Goal: Contribute content: Contribute content

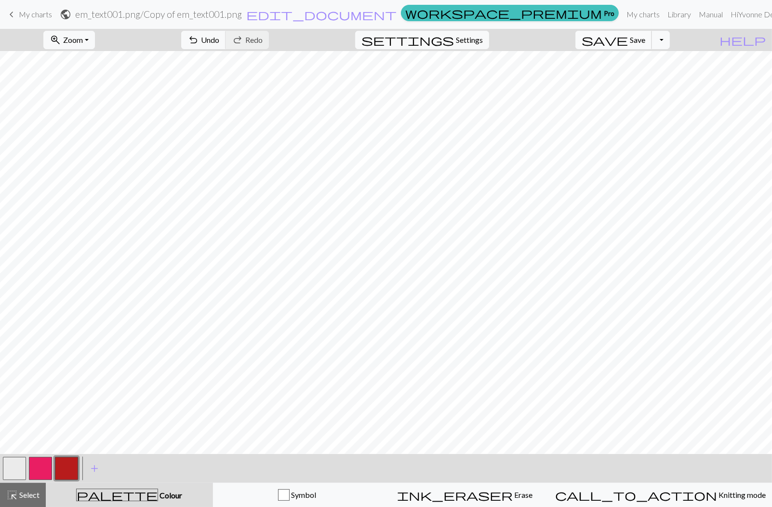
click at [645, 39] on button "save Save Save" at bounding box center [613, 40] width 77 height 18
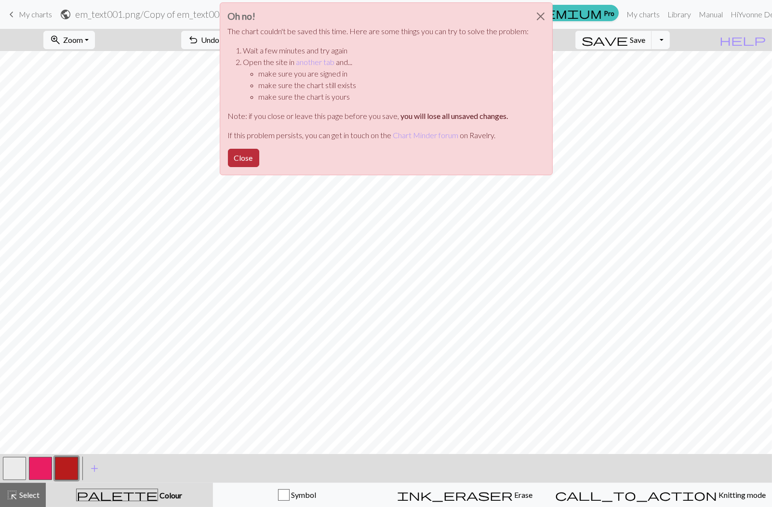
click at [254, 162] on button "Close" at bounding box center [243, 158] width 31 height 18
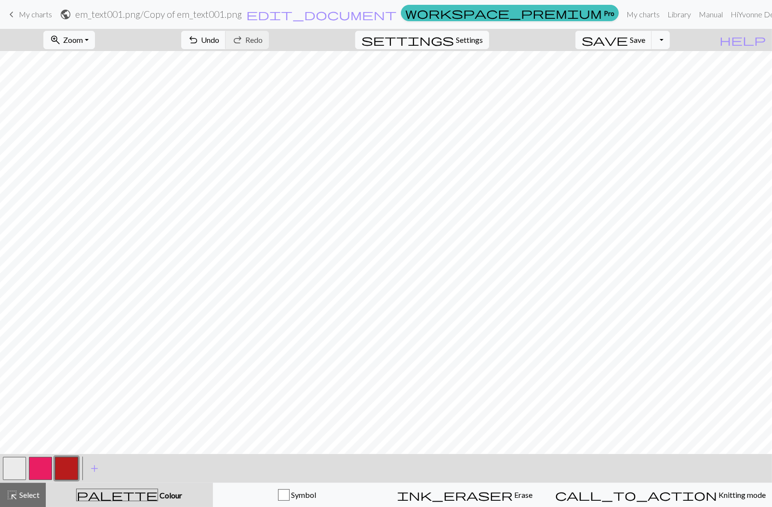
click at [27, 11] on span "My charts" at bounding box center [35, 14] width 33 height 9
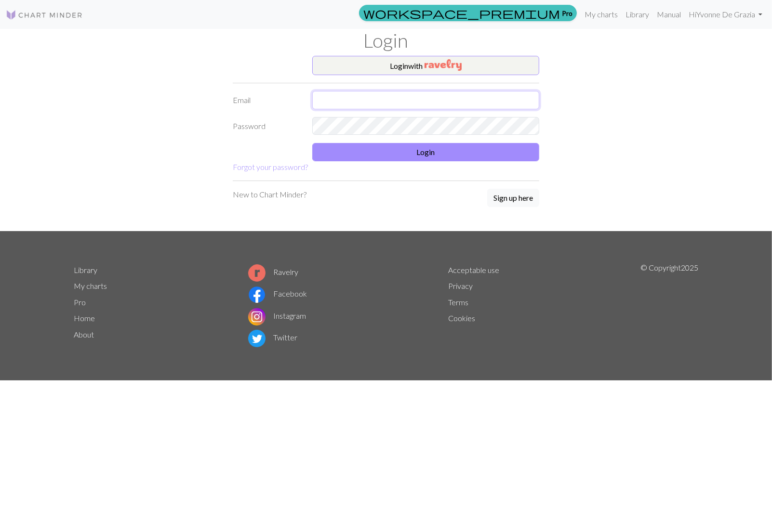
click at [344, 98] on input "text" at bounding box center [425, 100] width 227 height 18
type input "yvonnedegrazia@gmail.com"
click at [376, 149] on button "Login" at bounding box center [425, 152] width 227 height 18
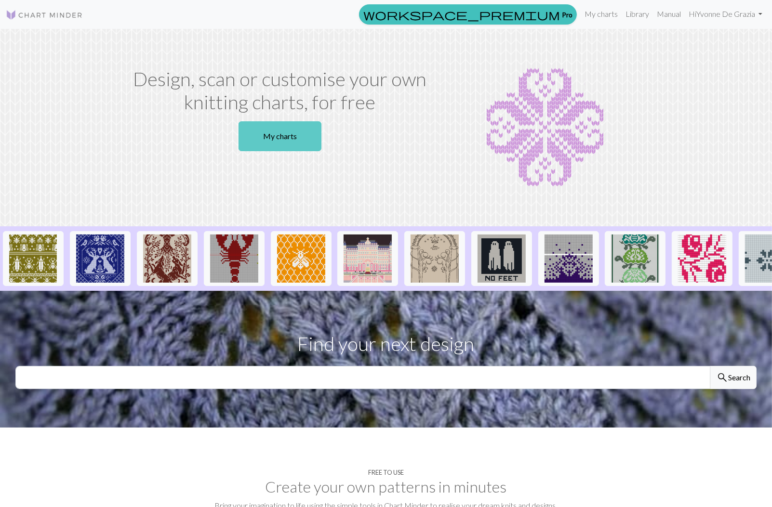
click at [295, 138] on link "My charts" at bounding box center [279, 136] width 83 height 30
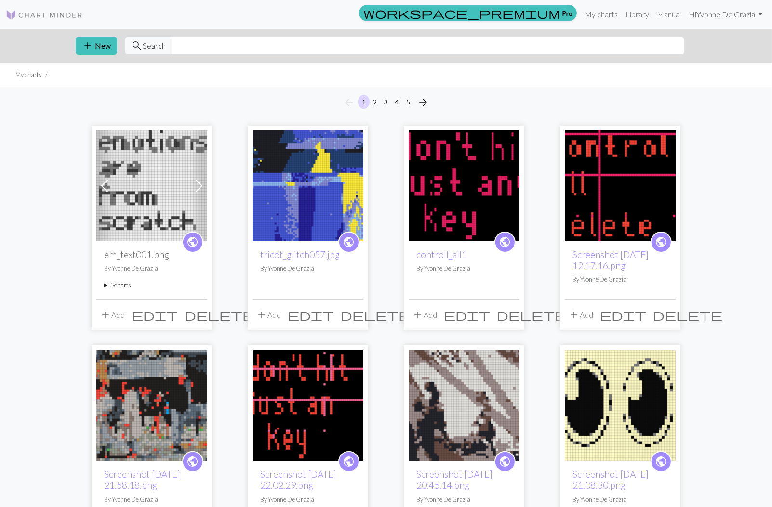
click at [144, 171] on img at bounding box center [151, 186] width 111 height 111
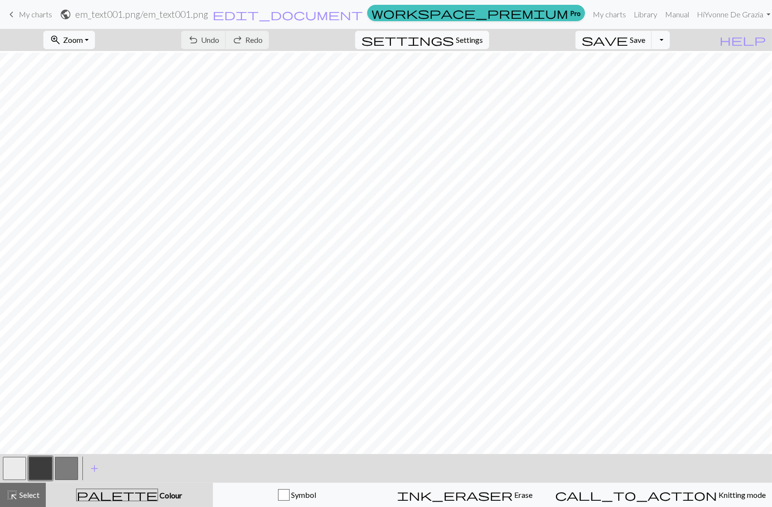
scroll to position [15, 0]
click at [454, 40] on span "settings" at bounding box center [407, 39] width 92 height 13
select select "aran"
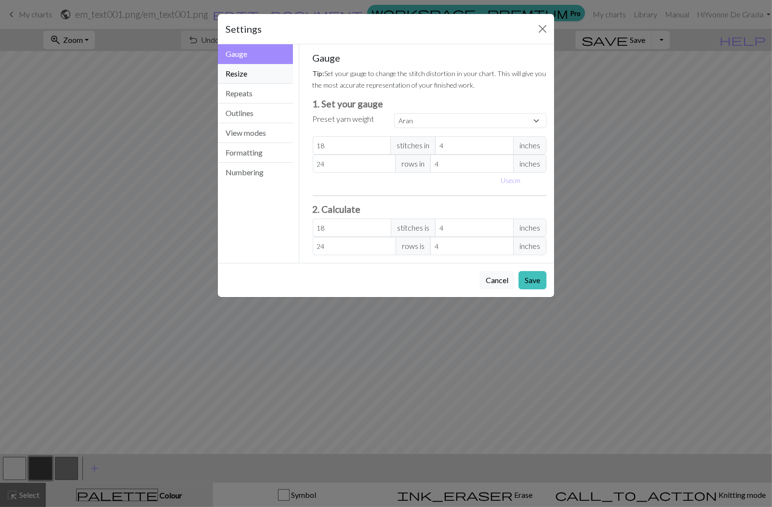
click at [257, 70] on button "Resize" at bounding box center [255, 74] width 75 height 20
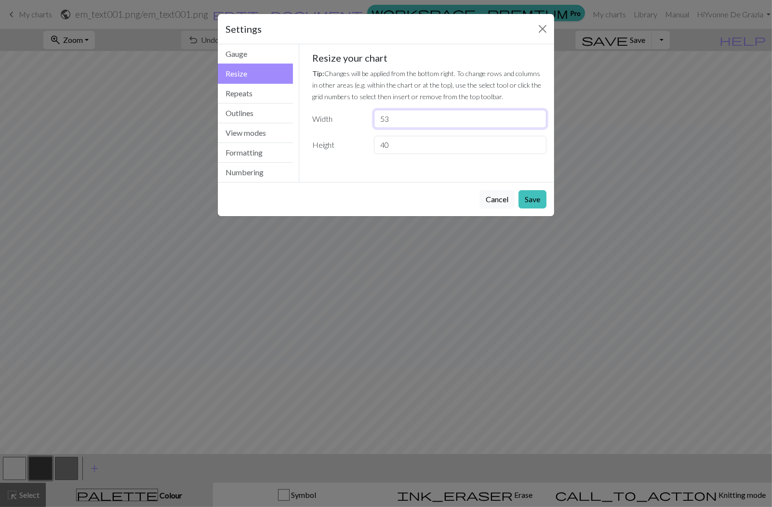
click at [537, 116] on input "53" at bounding box center [460, 119] width 172 height 18
click at [537, 116] on input "54" at bounding box center [460, 119] width 172 height 18
click at [537, 116] on input "55" at bounding box center [460, 119] width 172 height 18
click at [537, 116] on input "56" at bounding box center [460, 119] width 172 height 18
click at [537, 116] on input "57" at bounding box center [460, 119] width 172 height 18
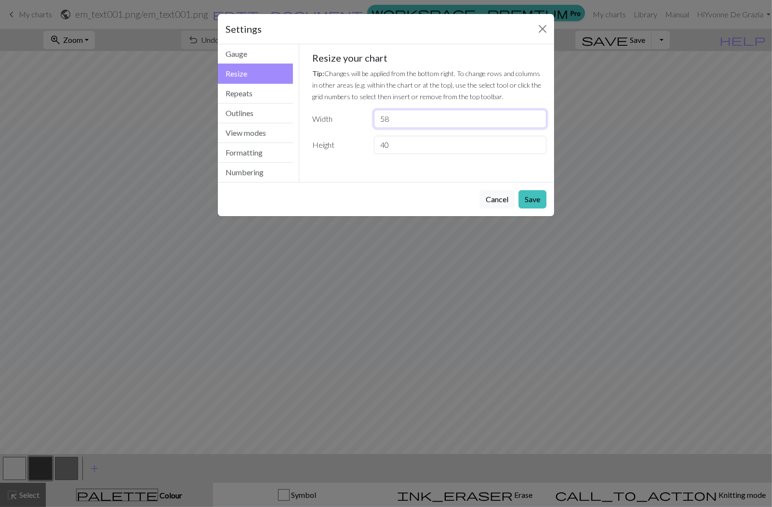
click at [537, 116] on input "58" at bounding box center [460, 119] width 172 height 18
click at [537, 116] on input "59" at bounding box center [460, 119] width 172 height 18
type input "60"
click at [537, 116] on input "60" at bounding box center [460, 119] width 172 height 18
click at [539, 142] on input "53" at bounding box center [460, 145] width 172 height 18
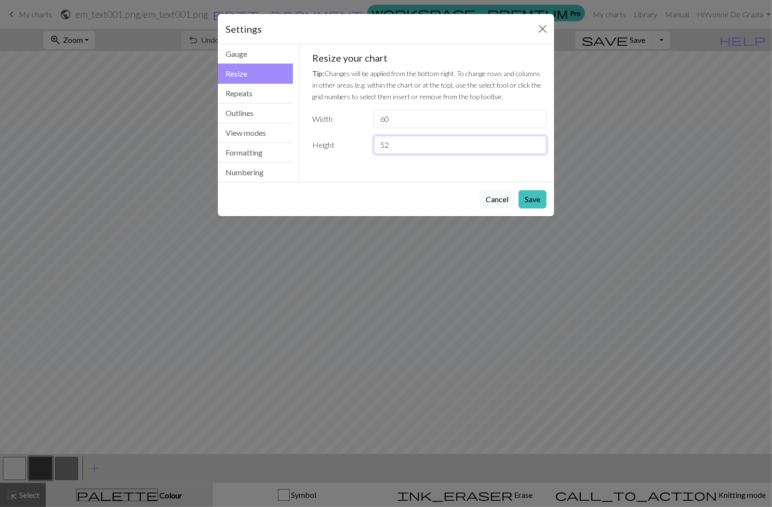
click at [537, 150] on input "52" at bounding box center [460, 145] width 172 height 18
click at [537, 150] on input "51" at bounding box center [460, 145] width 172 height 18
click at [537, 150] on input "50" at bounding box center [460, 145] width 172 height 18
click at [537, 150] on input "49" at bounding box center [460, 145] width 172 height 18
click at [537, 150] on input "48" at bounding box center [460, 145] width 172 height 18
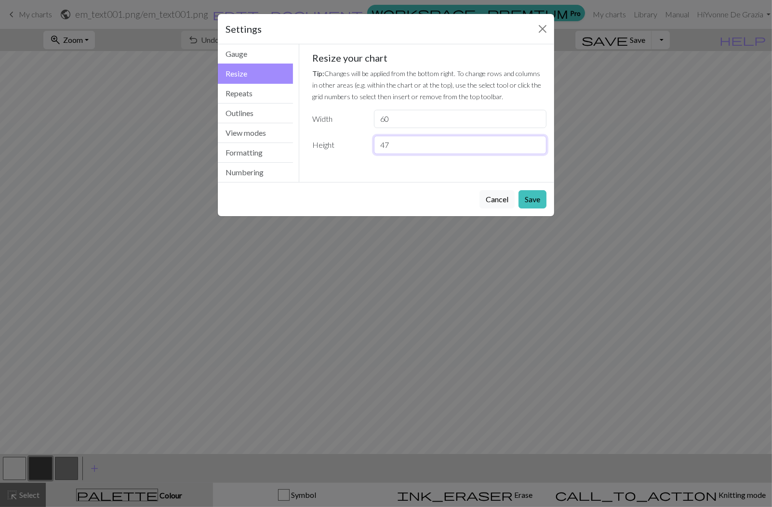
click at [537, 150] on input "47" at bounding box center [460, 145] width 172 height 18
type input "46"
click at [537, 150] on input "46" at bounding box center [460, 145] width 172 height 18
click at [544, 201] on button "Save" at bounding box center [532, 199] width 28 height 18
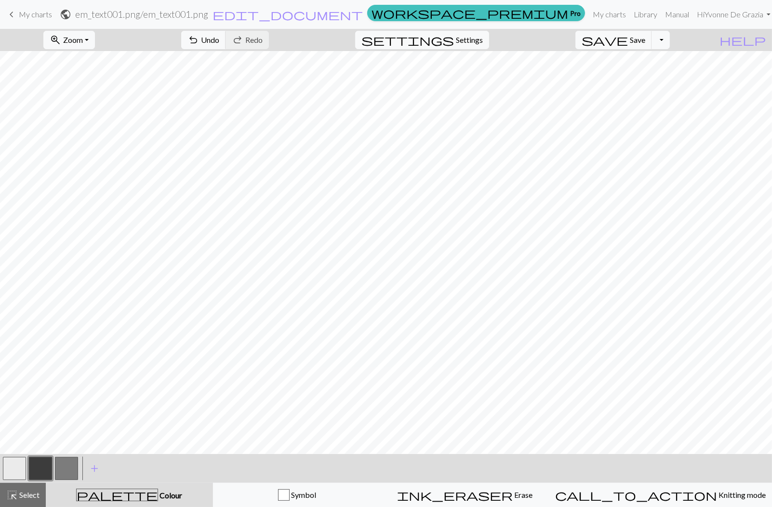
click at [44, 466] on button "button" at bounding box center [40, 468] width 23 height 23
click at [44, 466] on div "Edit colour Name CC1 Use advanced picker workspace_premium Become a Pro user to…" at bounding box center [386, 253] width 772 height 507
click at [44, 468] on button "button" at bounding box center [40, 468] width 23 height 23
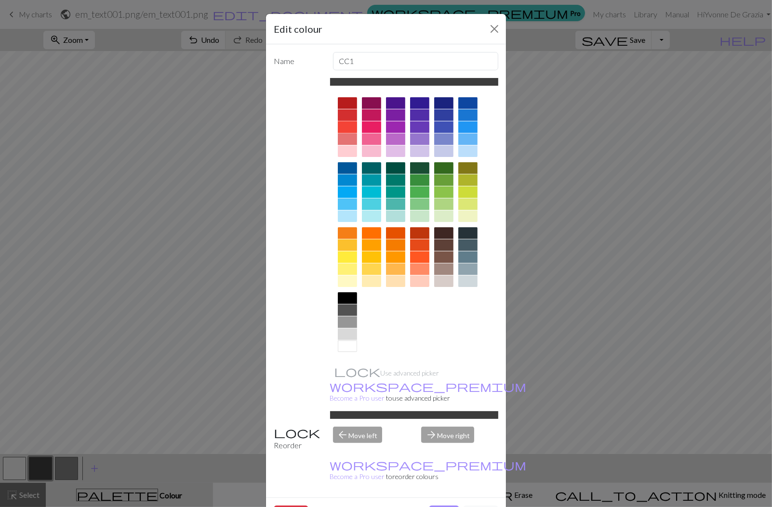
click at [350, 131] on div at bounding box center [347, 127] width 19 height 12
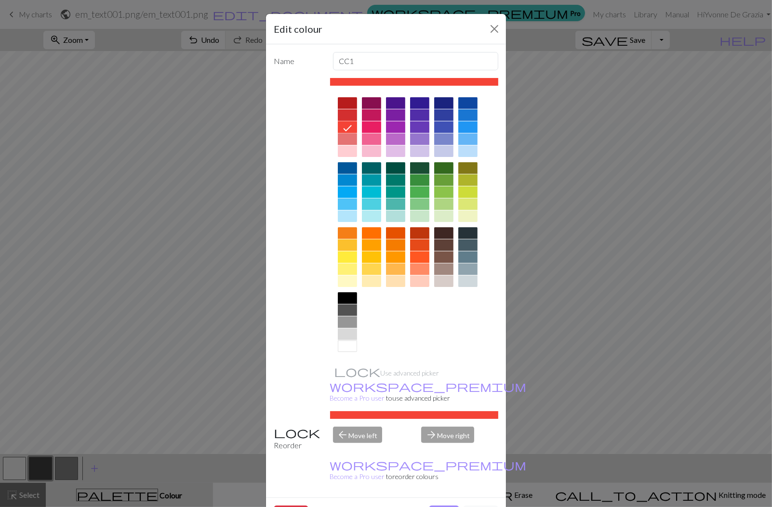
click at [446, 506] on button "Done" at bounding box center [444, 515] width 30 height 18
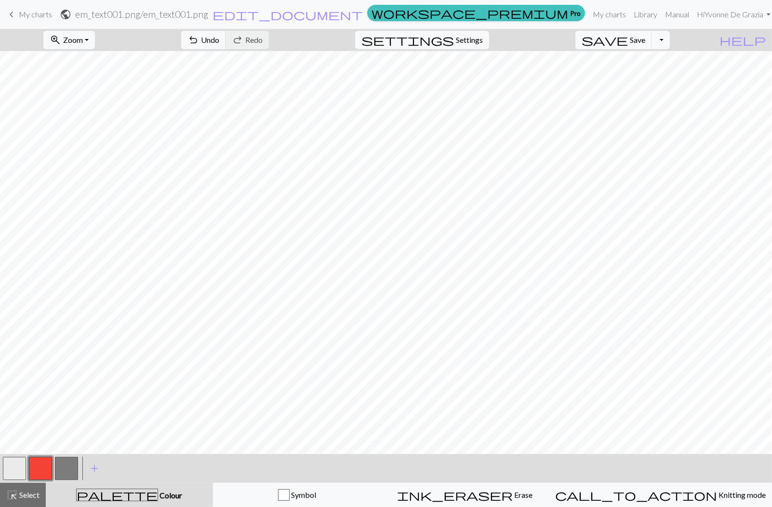
click at [66, 462] on button "button" at bounding box center [66, 468] width 23 height 23
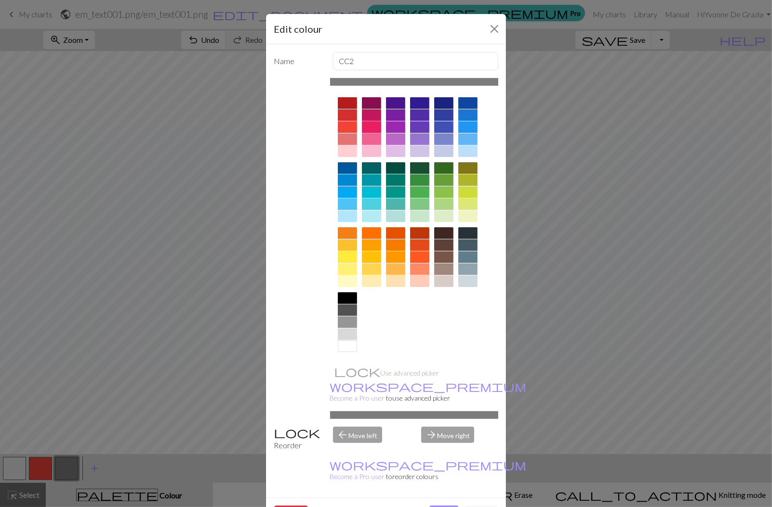
click at [376, 127] on div at bounding box center [371, 127] width 19 height 12
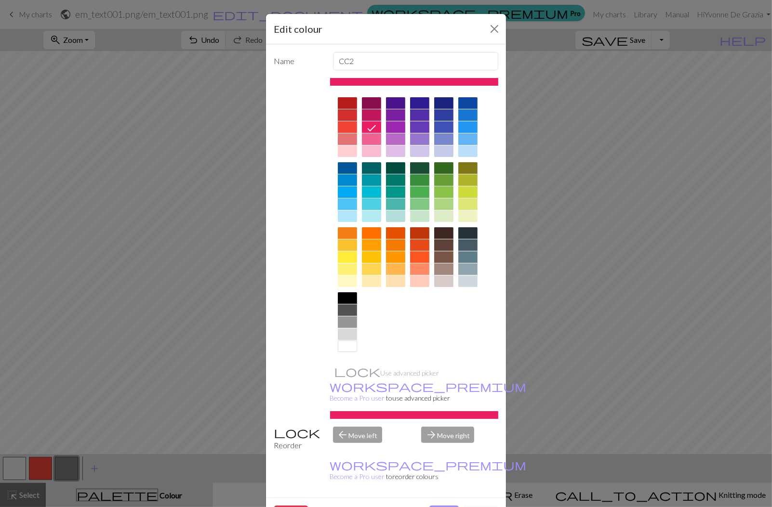
click at [446, 506] on button "Done" at bounding box center [444, 515] width 30 height 18
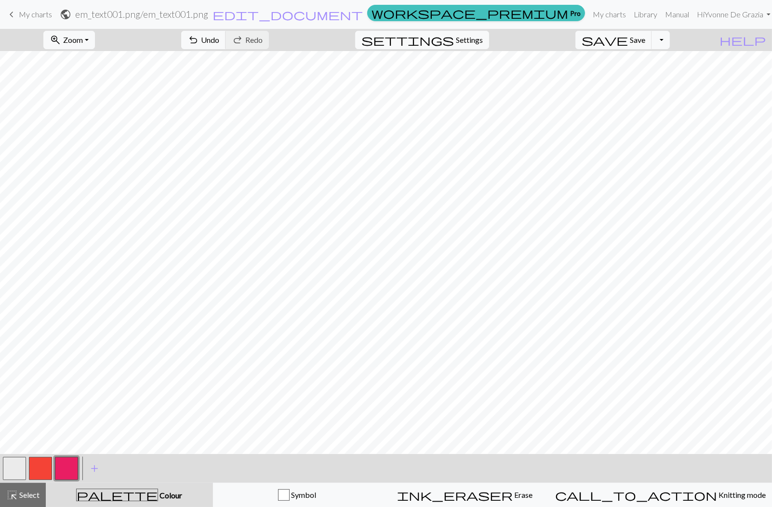
click at [18, 467] on button "button" at bounding box center [14, 468] width 23 height 23
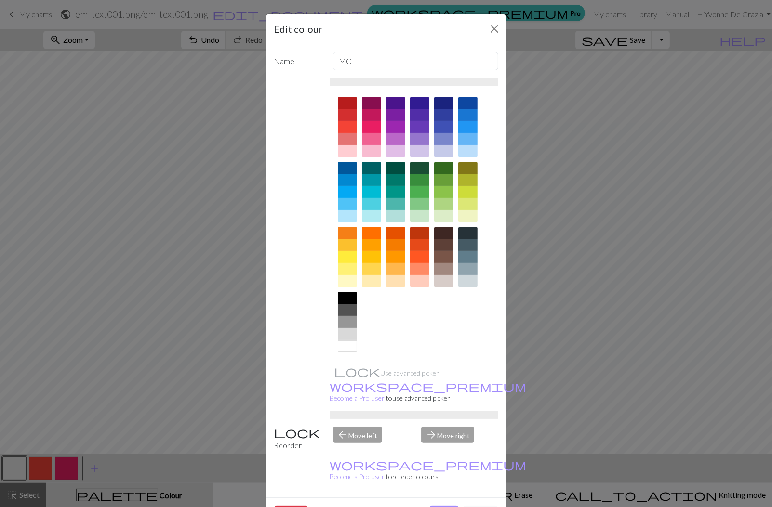
click at [349, 290] on div at bounding box center [347, 259] width 19 height 65
click at [349, 300] on div at bounding box center [347, 298] width 19 height 12
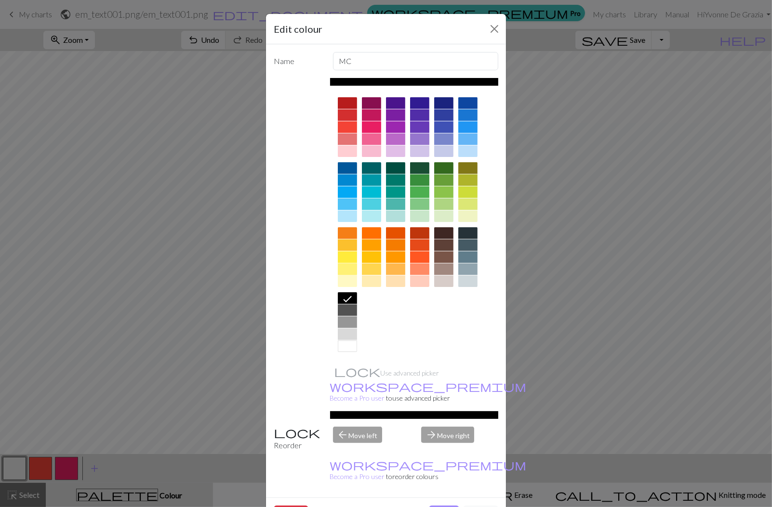
click at [351, 267] on div at bounding box center [347, 269] width 19 height 12
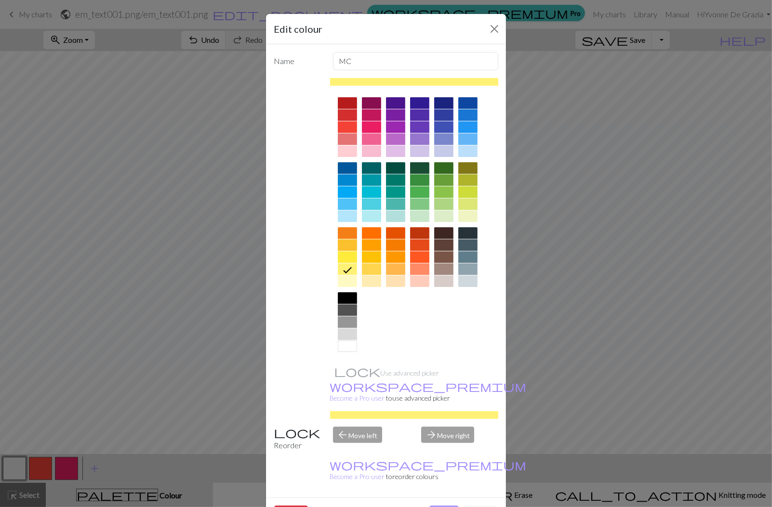
click at [449, 506] on button "Done" at bounding box center [444, 515] width 30 height 18
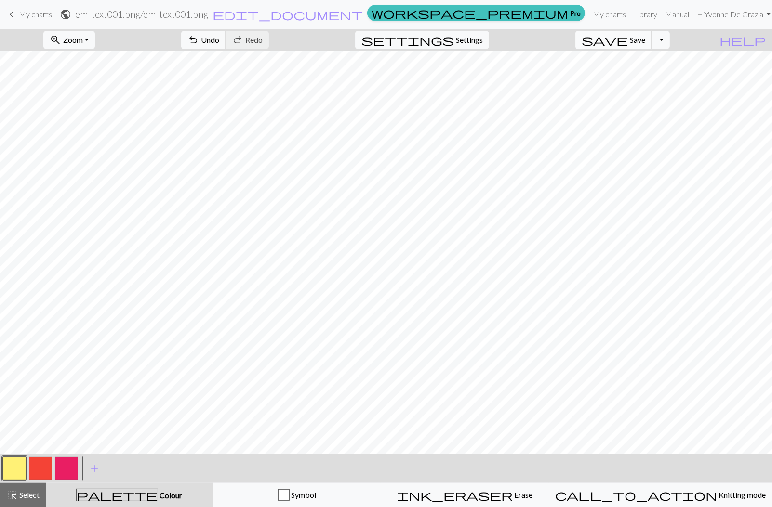
click at [640, 49] on div "save Save Save Toggle Dropdown file_copy Save a copy save_alt Download" at bounding box center [622, 40] width 109 height 22
click at [628, 45] on span "save" at bounding box center [604, 39] width 46 height 13
click at [628, 42] on span "save" at bounding box center [604, 39] width 46 height 13
click at [34, 20] on link "keyboard_arrow_left My charts" at bounding box center [29, 14] width 46 height 16
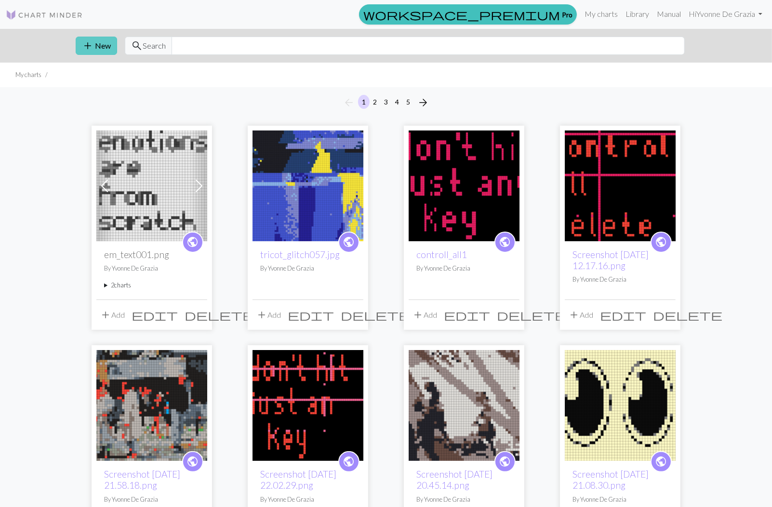
click at [96, 40] on button "add New" at bounding box center [96, 46] width 41 height 18
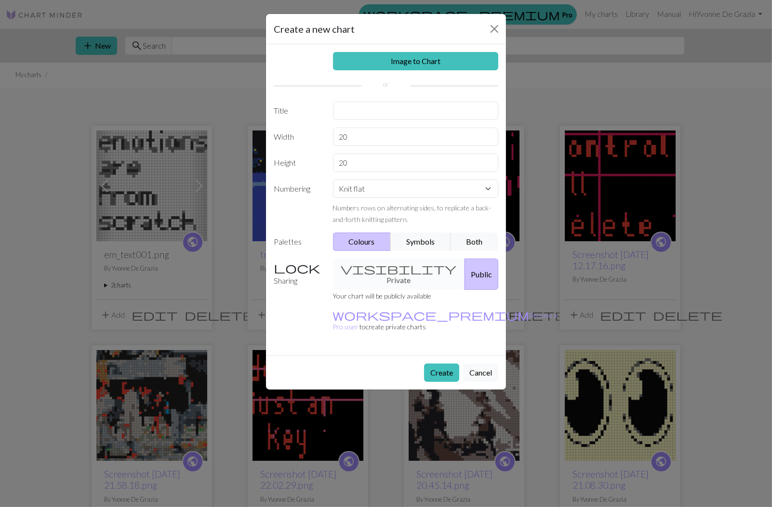
click at [98, 45] on div "Create a new chart Image to Chart Title Width 20 Height 20 Numbering Knit flat …" at bounding box center [386, 253] width 772 height 507
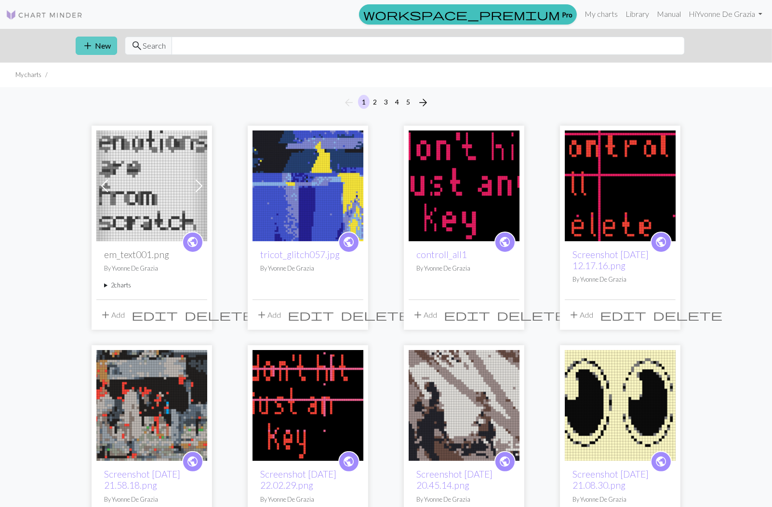
click at [99, 45] on button "add New" at bounding box center [96, 46] width 41 height 18
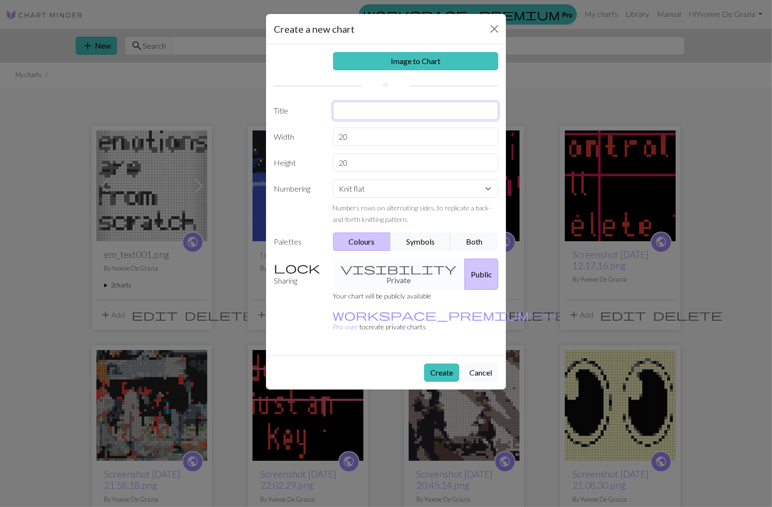
click at [354, 112] on input "text" at bounding box center [416, 111] width 166 height 18
type input "dont001"
click at [407, 137] on input "20" at bounding box center [416, 137] width 166 height 18
type input "2"
type input "60"
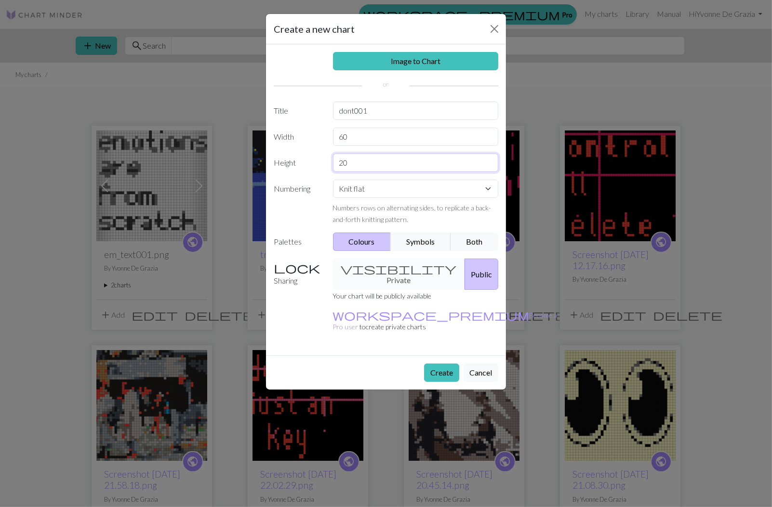
drag, startPoint x: 360, startPoint y: 163, endPoint x: 305, endPoint y: 170, distance: 55.4
click at [305, 170] on div "Height 20" at bounding box center [386, 163] width 236 height 18
type input "2"
type input "46"
click at [446, 364] on button "Create" at bounding box center [441, 373] width 35 height 18
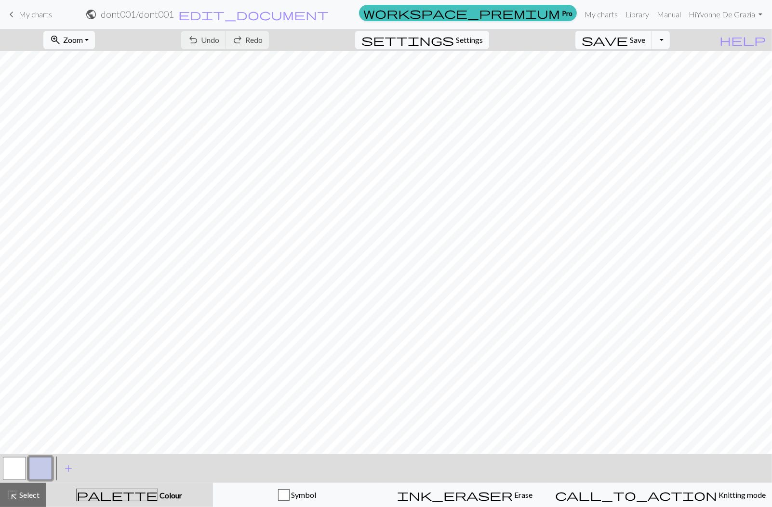
click at [267, 39] on div "undo Undo Undo redo Redo Redo" at bounding box center [225, 40] width 102 height 22
click at [261, 38] on div "undo Undo Undo redo Redo Redo" at bounding box center [225, 40] width 102 height 22
click at [34, 18] on span "My charts" at bounding box center [35, 14] width 33 height 9
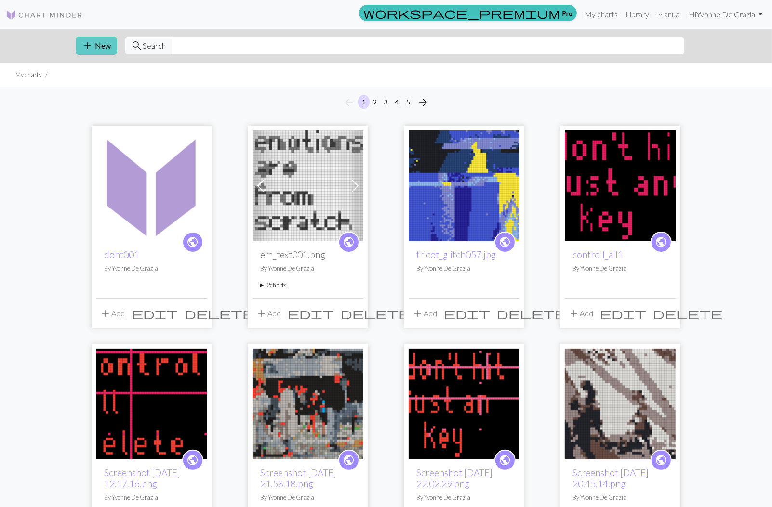
click at [89, 45] on span "add" at bounding box center [88, 45] width 12 height 13
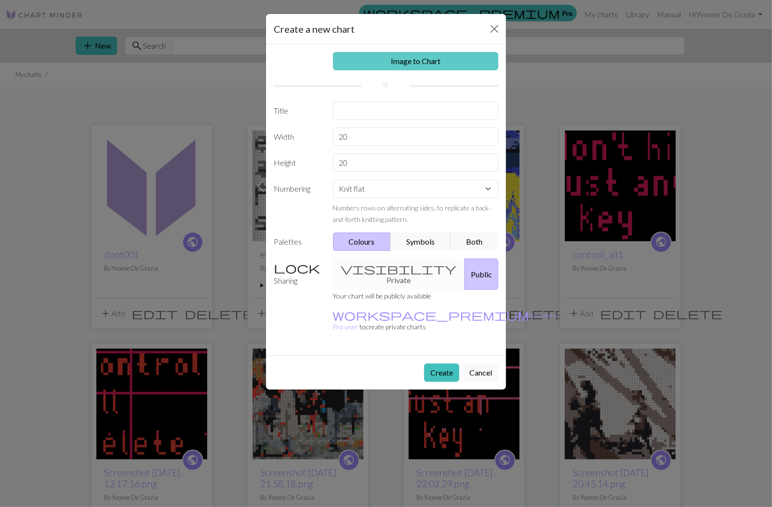
click at [378, 62] on link "Image to Chart" at bounding box center [416, 61] width 166 height 18
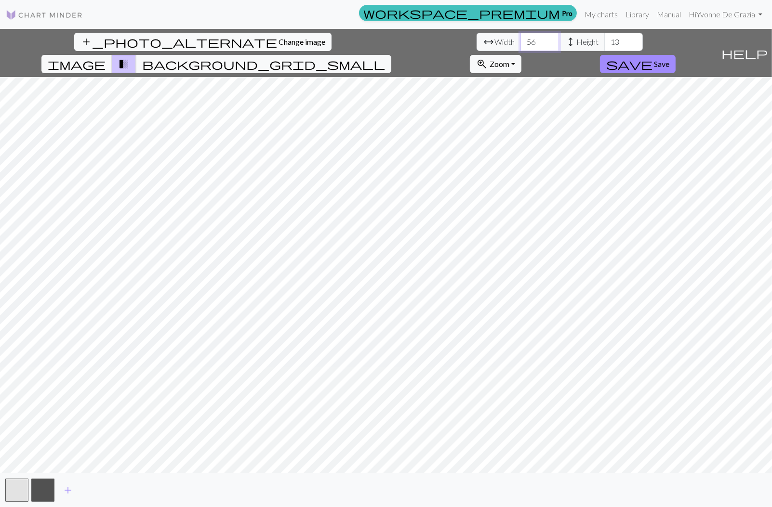
click at [520, 37] on input "56" at bounding box center [539, 42] width 39 height 18
click at [520, 37] on input "57" at bounding box center [539, 42] width 39 height 18
click at [520, 37] on input "58" at bounding box center [539, 42] width 39 height 18
click at [520, 37] on input "59" at bounding box center [539, 42] width 39 height 18
type input "60"
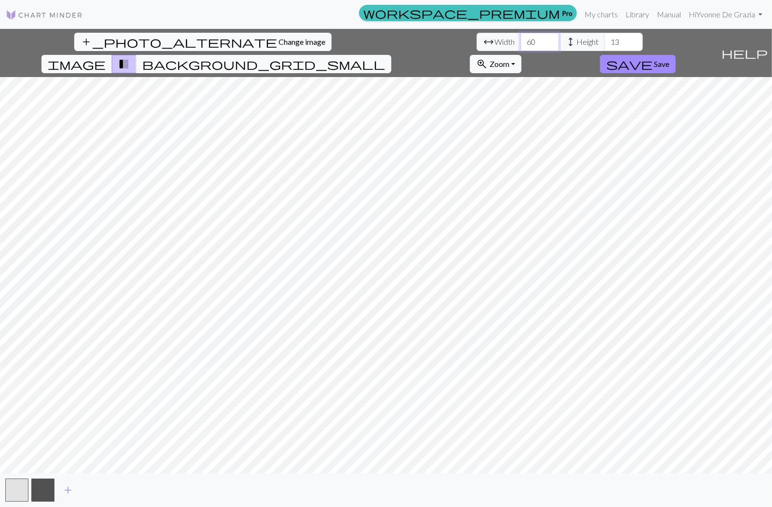
click at [520, 37] on input "60" at bounding box center [539, 42] width 39 height 18
click at [604, 38] on input "47" at bounding box center [623, 42] width 39 height 18
click at [604, 38] on input "48" at bounding box center [623, 42] width 39 height 18
click at [604, 38] on input "49" at bounding box center [623, 42] width 39 height 18
click at [604, 38] on input "50" at bounding box center [623, 42] width 39 height 18
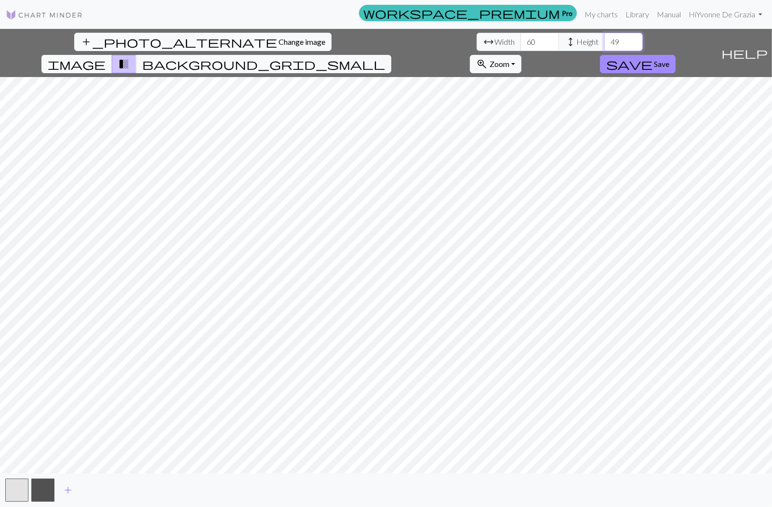
click at [604, 44] on input "49" at bounding box center [623, 42] width 39 height 18
click at [604, 44] on input "48" at bounding box center [623, 42] width 39 height 18
click at [604, 44] on input "47" at bounding box center [623, 42] width 39 height 18
click at [604, 44] on input "46" at bounding box center [623, 42] width 39 height 18
click at [604, 44] on input "45" at bounding box center [623, 42] width 39 height 18
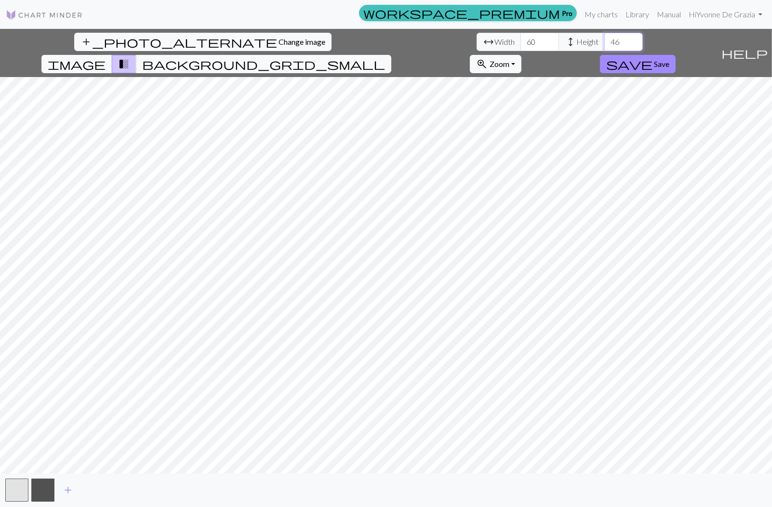
click at [604, 39] on input "46" at bounding box center [623, 42] width 39 height 18
click at [604, 40] on input "64" at bounding box center [623, 42] width 39 height 18
type input "56"
click at [604, 45] on input "56" at bounding box center [623, 42] width 39 height 18
click at [520, 39] on input "61" at bounding box center [539, 42] width 39 height 18
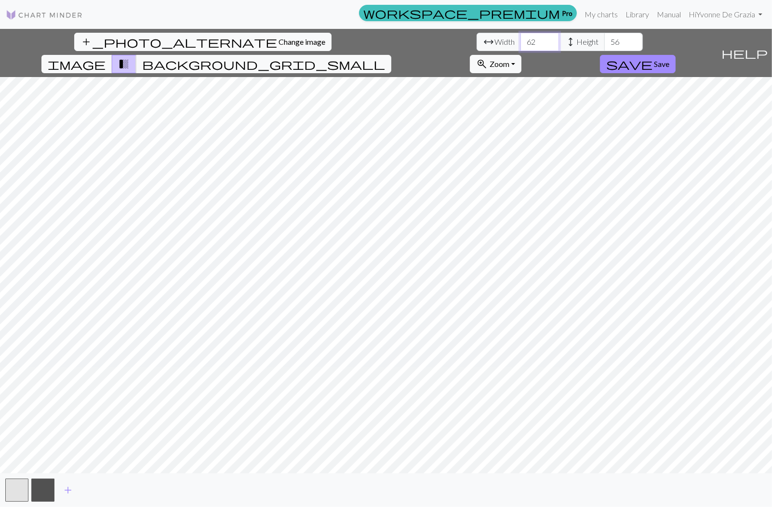
click at [520, 39] on input "62" at bounding box center [539, 42] width 39 height 18
click at [520, 39] on input "63" at bounding box center [539, 42] width 39 height 18
click at [520, 39] on input "64" at bounding box center [539, 42] width 39 height 18
click at [520, 39] on input "65" at bounding box center [539, 42] width 39 height 18
click at [520, 39] on input "66" at bounding box center [539, 42] width 39 height 18
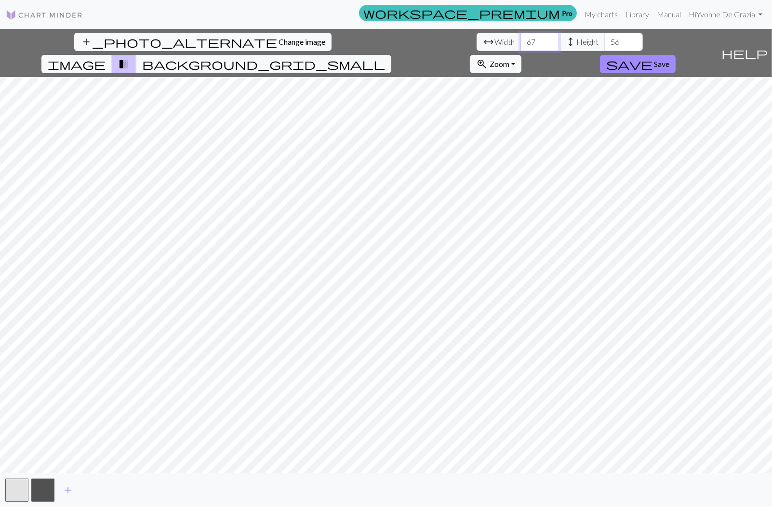
click at [520, 39] on input "67" at bounding box center [539, 42] width 39 height 18
click at [520, 39] on input "68" at bounding box center [539, 42] width 39 height 18
click at [520, 39] on input "69" at bounding box center [539, 42] width 39 height 18
type input "70"
click at [520, 39] on input "70" at bounding box center [539, 42] width 39 height 18
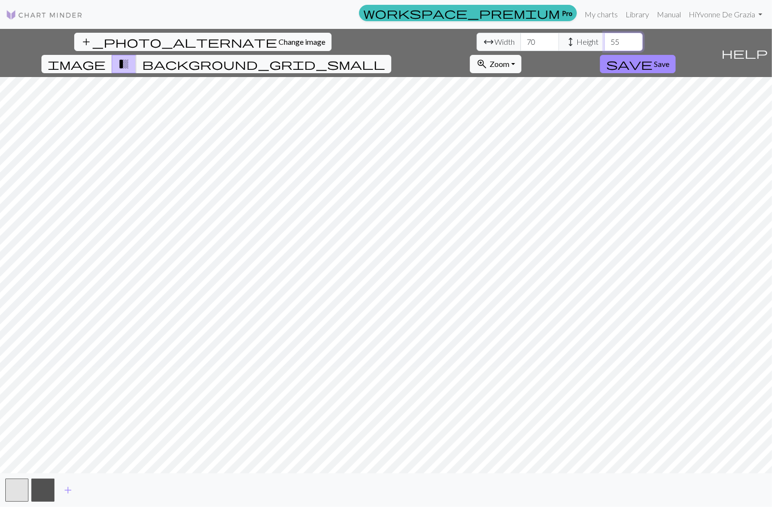
click at [604, 45] on input "55" at bounding box center [623, 42] width 39 height 18
click at [604, 45] on input "54" at bounding box center [623, 42] width 39 height 18
click at [604, 45] on input "53" at bounding box center [623, 42] width 39 height 18
click at [604, 45] on input "52" at bounding box center [623, 42] width 39 height 18
click at [604, 45] on input "51" at bounding box center [623, 42] width 39 height 18
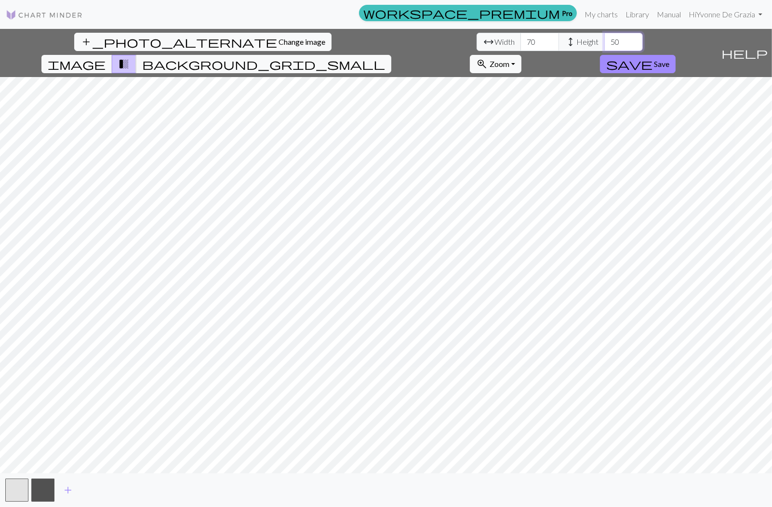
type input "50"
click at [604, 45] on input "50" at bounding box center [623, 42] width 39 height 18
click at [71, 490] on span "add" at bounding box center [68, 490] width 12 height 13
click at [652, 57] on span "save" at bounding box center [629, 63] width 46 height 13
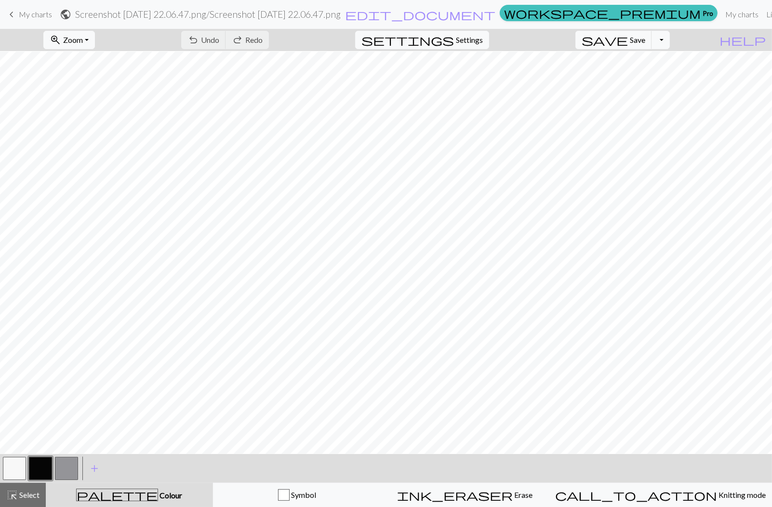
scroll to position [0, 0]
click at [39, 470] on button "button" at bounding box center [40, 468] width 23 height 23
click at [39, 470] on div "Edit colour Name CC1 Use advanced picker workspace_premium Become a Pro user to…" at bounding box center [386, 253] width 772 height 507
click at [44, 467] on button "button" at bounding box center [40, 468] width 23 height 23
click at [44, 467] on div "Edit colour Name CC1 Use advanced picker workspace_premium Become a Pro user to…" at bounding box center [386, 253] width 772 height 507
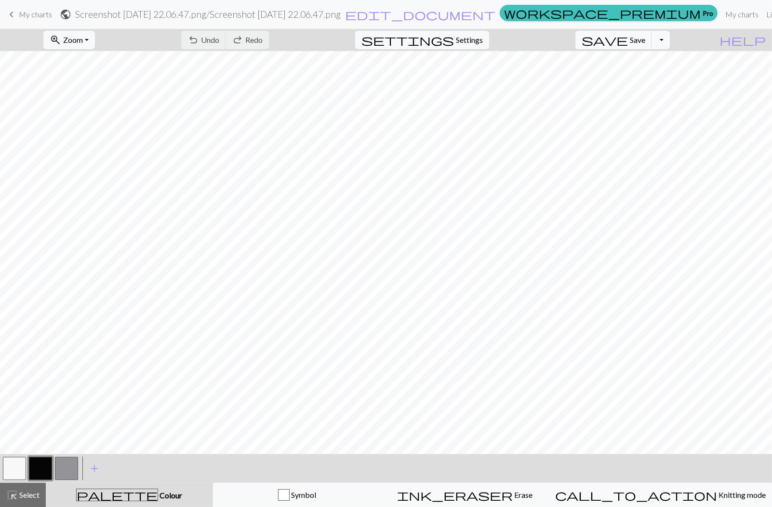
click at [44, 467] on button "button" at bounding box center [40, 468] width 23 height 23
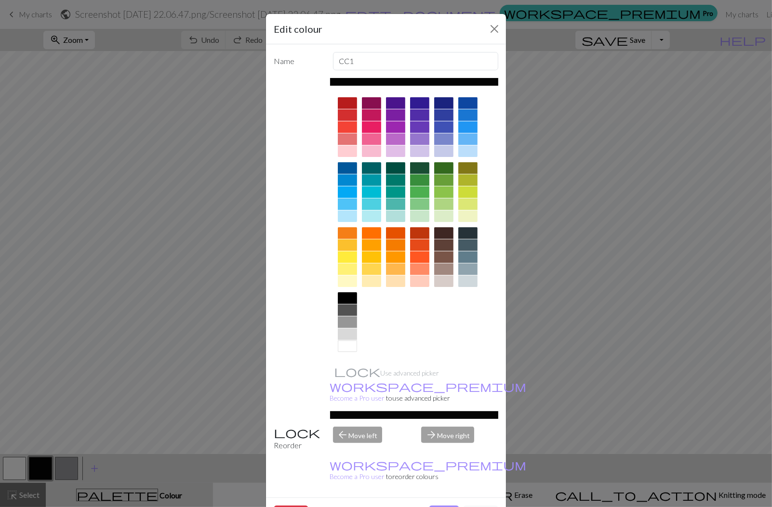
click at [351, 116] on div at bounding box center [347, 115] width 19 height 12
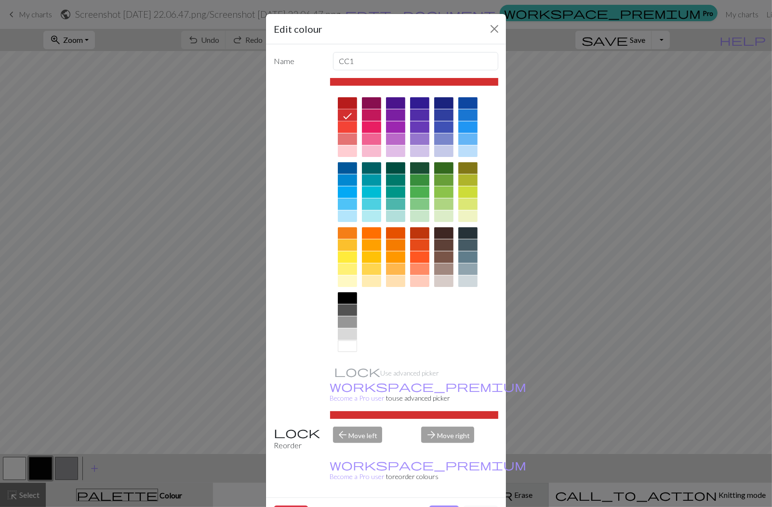
click at [442, 506] on button "Done" at bounding box center [444, 515] width 30 height 18
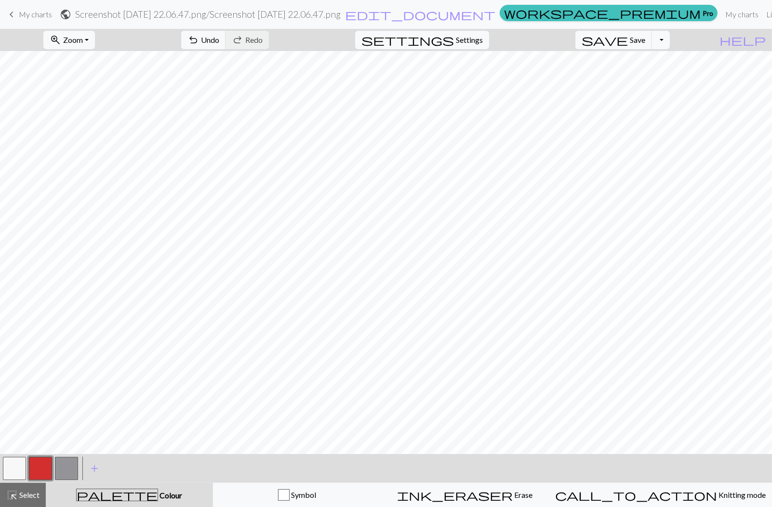
click at [72, 466] on button "button" at bounding box center [66, 468] width 23 height 23
click at [72, 466] on div "Edit colour Name CC2 Use advanced picker workspace_premium Become a Pro user to…" at bounding box center [386, 253] width 772 height 507
click at [69, 466] on button "button" at bounding box center [66, 468] width 23 height 23
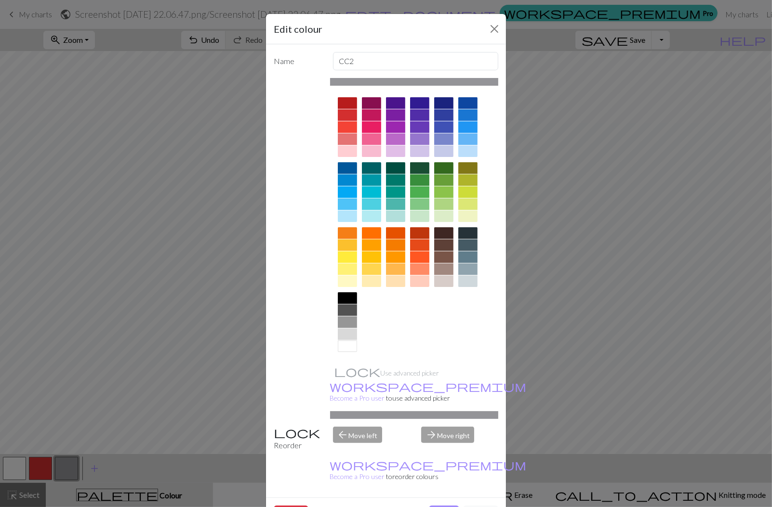
click at [371, 138] on div at bounding box center [371, 139] width 19 height 12
click at [446, 506] on button "Done" at bounding box center [444, 515] width 30 height 18
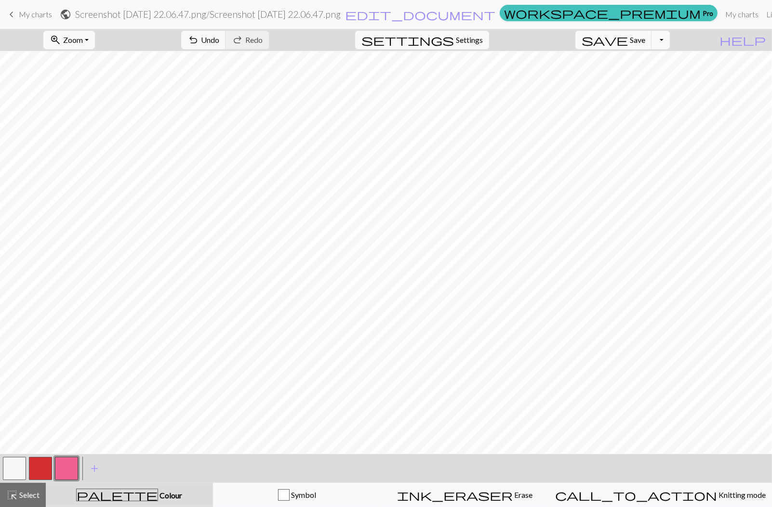
click at [16, 463] on button "button" at bounding box center [14, 468] width 23 height 23
click at [14, 466] on button "button" at bounding box center [14, 468] width 23 height 23
click at [14, 466] on div "Edit colour Name MC Use advanced picker workspace_premium Become a Pro user to …" at bounding box center [386, 253] width 772 height 507
click at [14, 466] on button "button" at bounding box center [14, 468] width 23 height 23
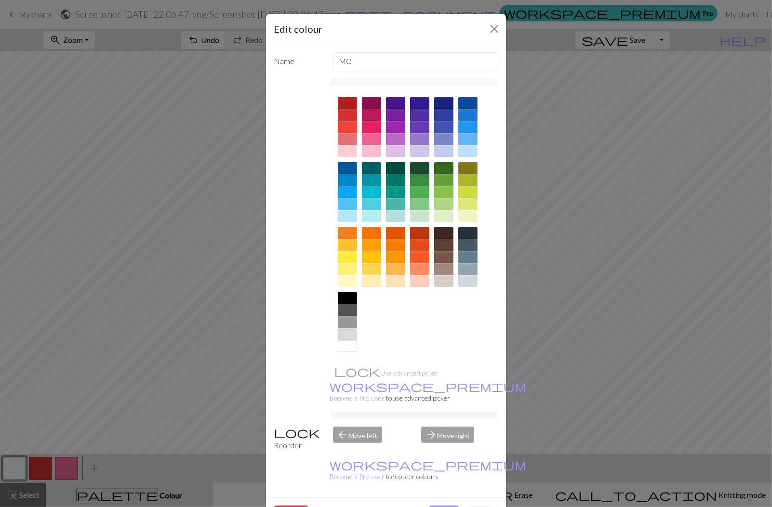
click at [346, 299] on div at bounding box center [347, 298] width 19 height 12
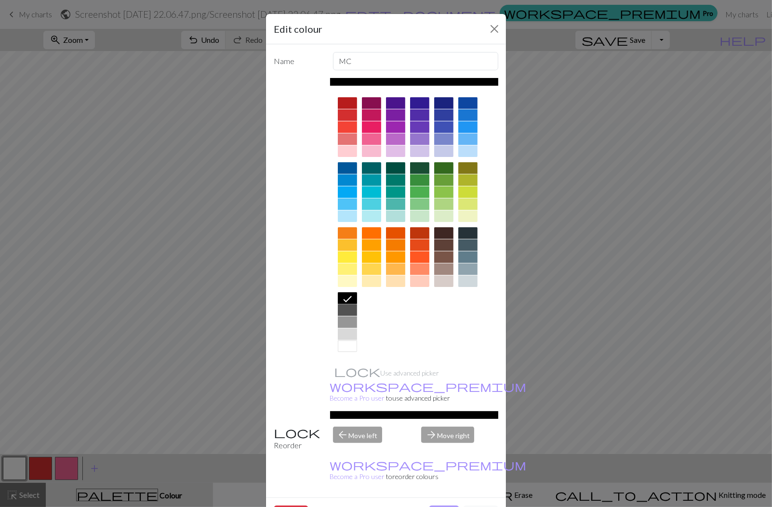
click at [441, 506] on button "Done" at bounding box center [444, 515] width 30 height 18
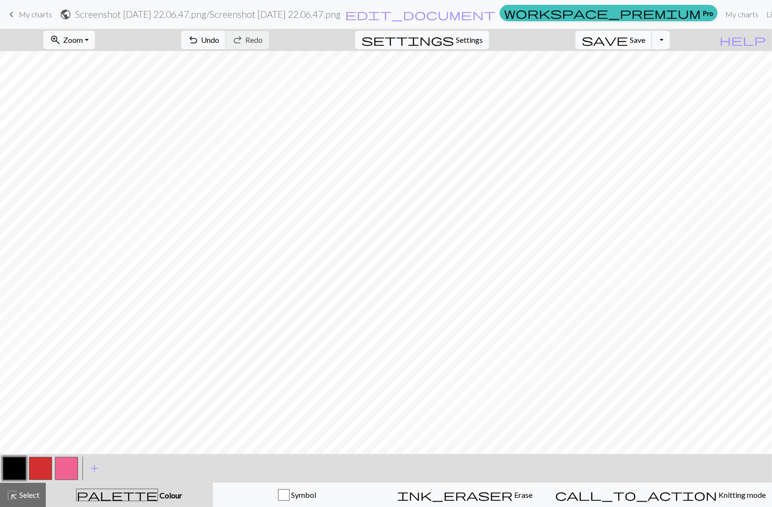
click at [645, 39] on span "Save" at bounding box center [636, 39] width 15 height 9
click at [36, 13] on span "My charts" at bounding box center [35, 14] width 33 height 9
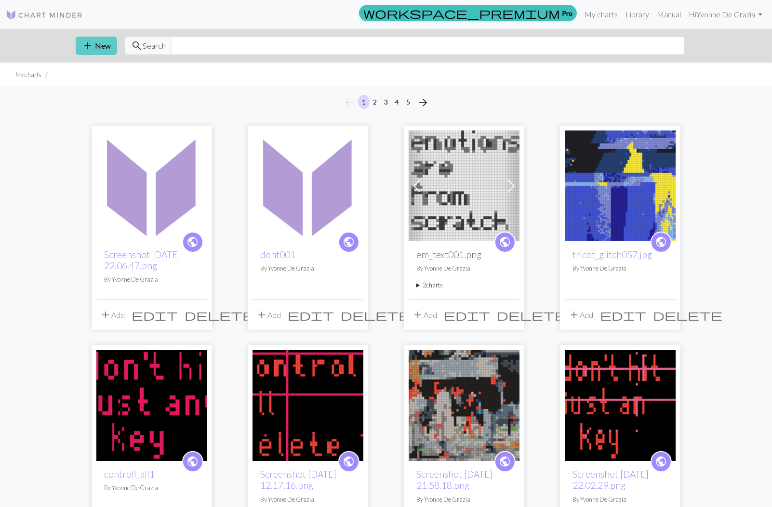
click at [92, 47] on span "add" at bounding box center [88, 45] width 12 height 13
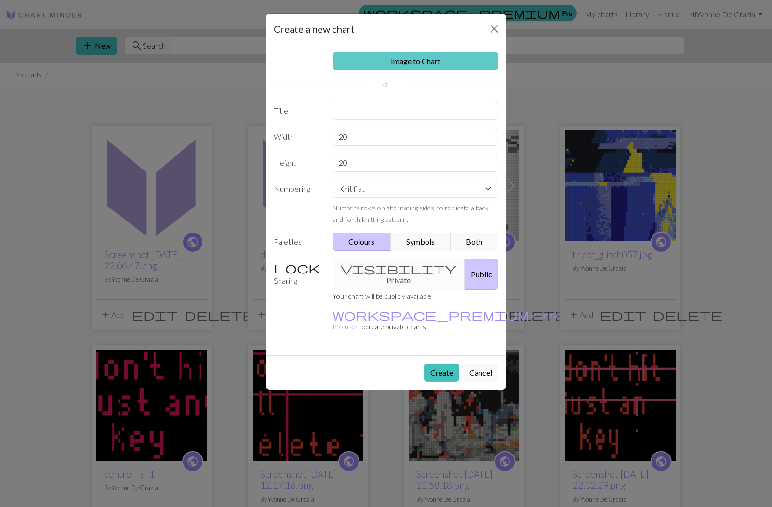
click at [419, 59] on link "Image to Chart" at bounding box center [416, 61] width 166 height 18
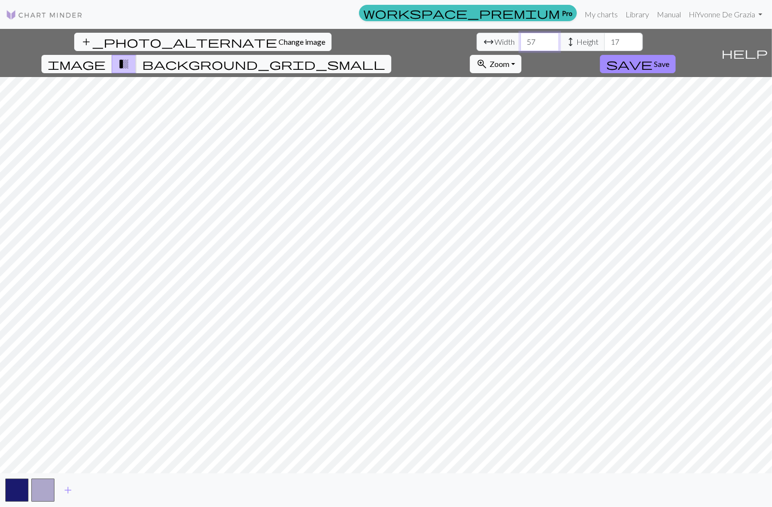
click at [520, 37] on input "57" at bounding box center [539, 42] width 39 height 18
click at [520, 37] on input "58" at bounding box center [539, 42] width 39 height 18
click at [520, 37] on input "59" at bounding box center [539, 42] width 39 height 18
click at [520, 37] on input "60" at bounding box center [539, 42] width 39 height 18
click at [520, 37] on input "61" at bounding box center [539, 42] width 39 height 18
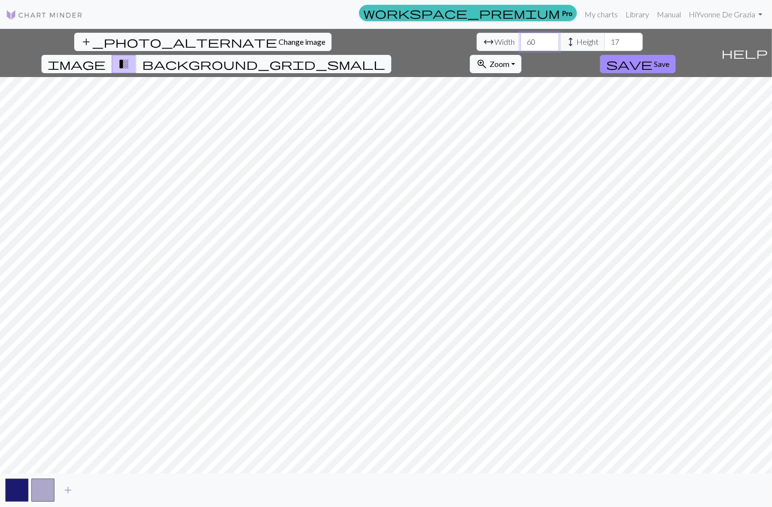
type input "60"
click at [520, 43] on input "60" at bounding box center [539, 42] width 39 height 18
click at [604, 39] on input "40" at bounding box center [623, 42] width 39 height 18
click at [604, 39] on input "41" at bounding box center [623, 42] width 39 height 18
click at [604, 39] on input "42" at bounding box center [623, 42] width 39 height 18
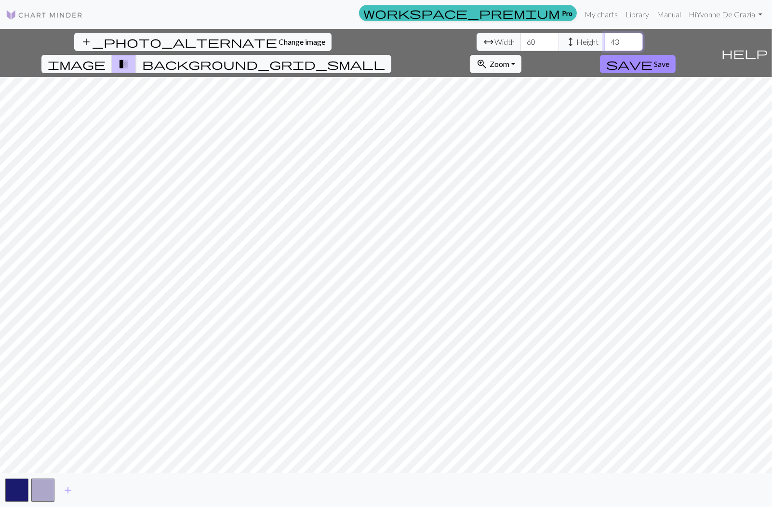
click at [604, 39] on input "43" at bounding box center [623, 42] width 39 height 18
click at [604, 39] on input "44" at bounding box center [623, 42] width 39 height 18
click at [604, 39] on input "45" at bounding box center [623, 42] width 39 height 18
type input "46"
click at [604, 39] on input "46" at bounding box center [623, 42] width 39 height 18
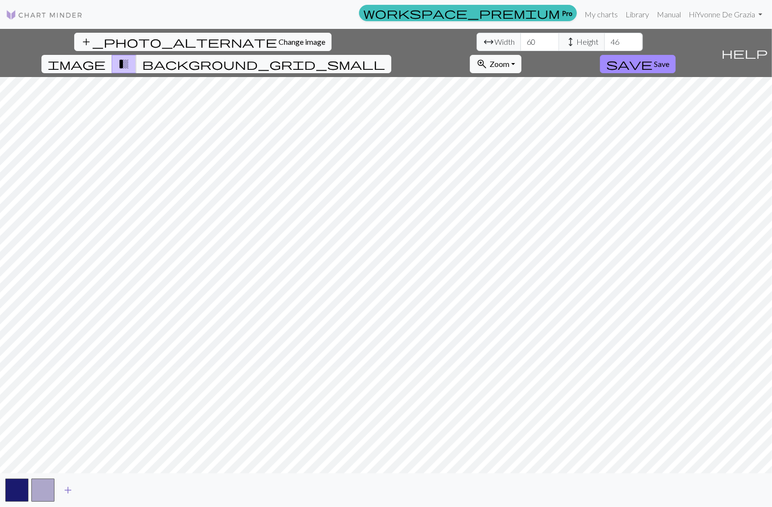
click at [70, 493] on span "add" at bounding box center [68, 490] width 12 height 13
click at [96, 489] on span "add" at bounding box center [94, 490] width 12 height 13
click at [124, 491] on span "add" at bounding box center [120, 490] width 12 height 13
click at [149, 490] on span "add" at bounding box center [146, 490] width 12 height 13
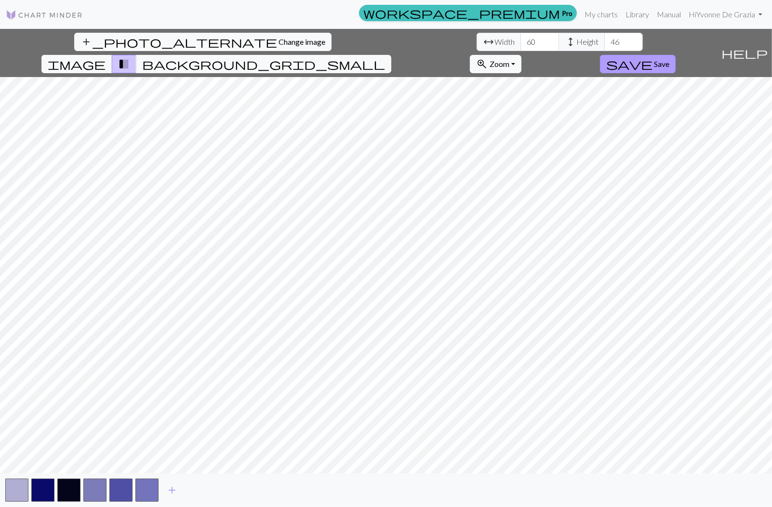
click at [652, 57] on span "save" at bounding box center [629, 63] width 46 height 13
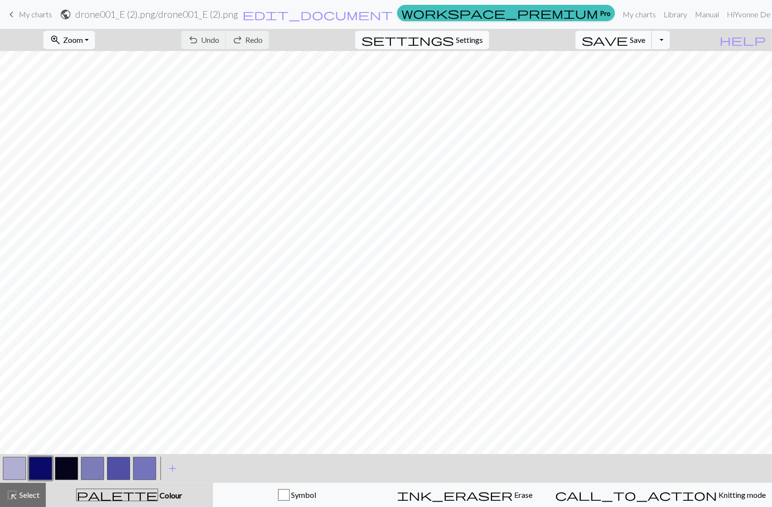
click at [628, 35] on span "save" at bounding box center [604, 39] width 46 height 13
click at [49, 17] on div "Chart saved" at bounding box center [386, 19] width 772 height 38
click at [46, 16] on div "Chart saved" at bounding box center [386, 19] width 772 height 38
click at [46, 16] on span "My charts" at bounding box center [35, 14] width 33 height 9
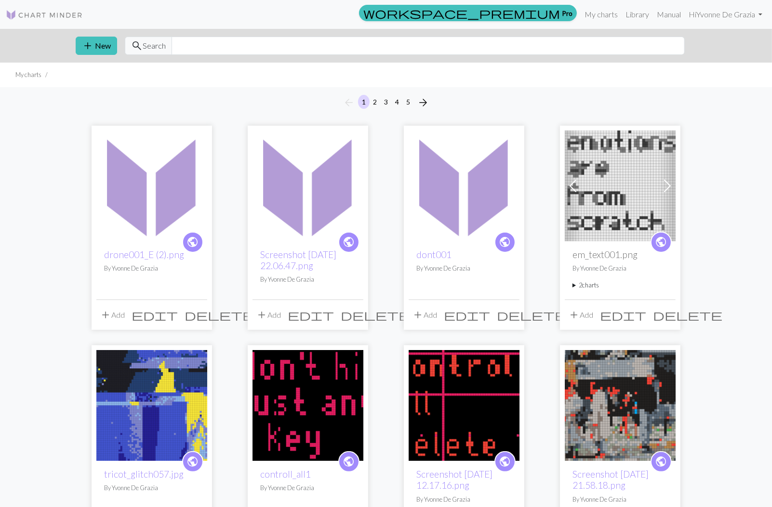
click at [6, 6] on link at bounding box center [44, 14] width 77 height 17
click at [99, 49] on button "add New" at bounding box center [96, 46] width 41 height 18
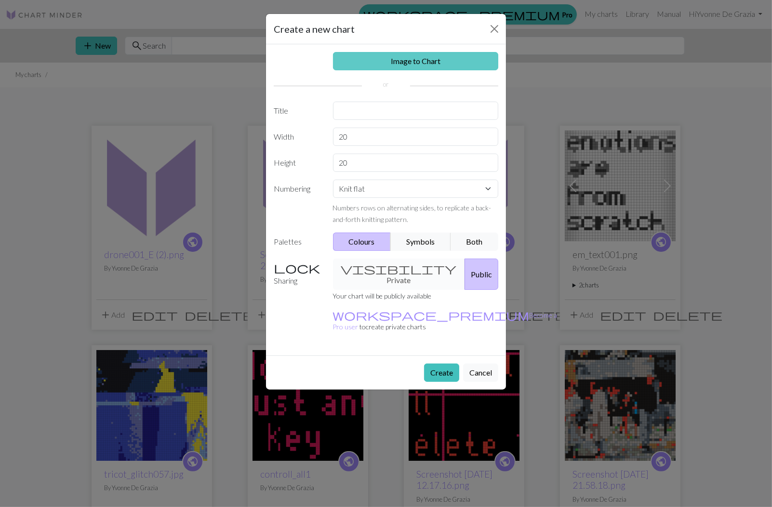
click at [379, 60] on link "Image to Chart" at bounding box center [416, 61] width 166 height 18
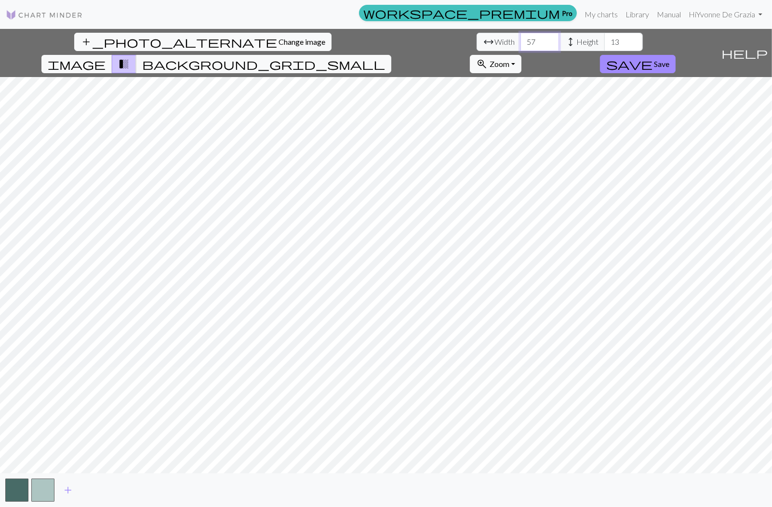
click at [520, 39] on input "57" at bounding box center [539, 42] width 39 height 18
click at [520, 39] on input "58" at bounding box center [539, 42] width 39 height 18
click at [520, 39] on input "59" at bounding box center [539, 42] width 39 height 18
type input "60"
click at [520, 39] on input "60" at bounding box center [539, 42] width 39 height 18
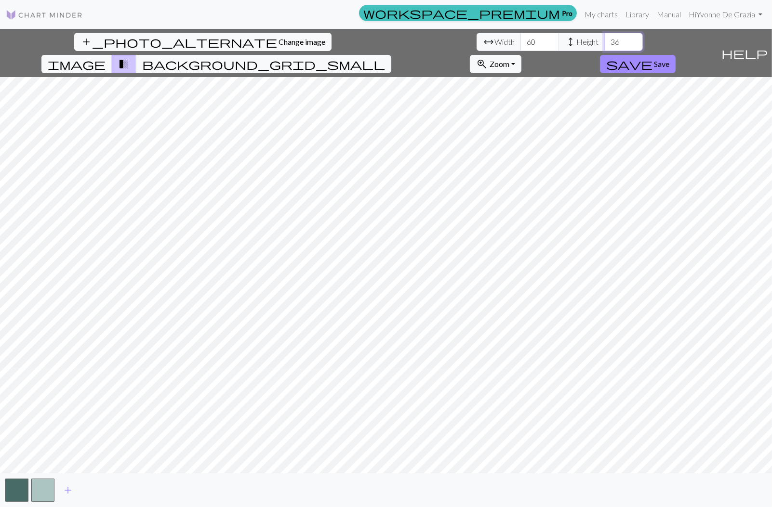
click at [604, 38] on input "36" at bounding box center [623, 42] width 39 height 18
click at [604, 38] on input "37" at bounding box center [623, 42] width 39 height 18
click at [604, 38] on input "38" at bounding box center [623, 42] width 39 height 18
click at [604, 38] on input "39" at bounding box center [623, 42] width 39 height 18
click at [604, 38] on input "40" at bounding box center [623, 42] width 39 height 18
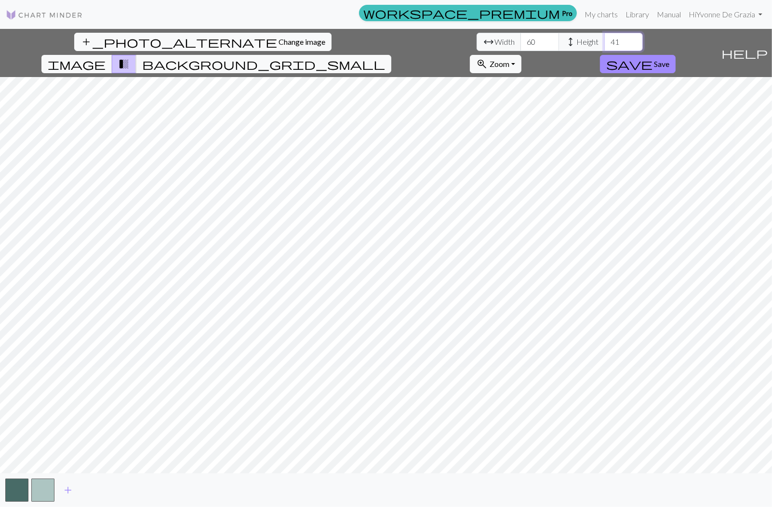
click at [604, 38] on input "41" at bounding box center [623, 42] width 39 height 18
click at [604, 38] on input "42" at bounding box center [623, 42] width 39 height 18
click at [604, 38] on input "43" at bounding box center [623, 42] width 39 height 18
click at [604, 38] on input "44" at bounding box center [623, 42] width 39 height 18
click at [604, 38] on input "45" at bounding box center [623, 42] width 39 height 18
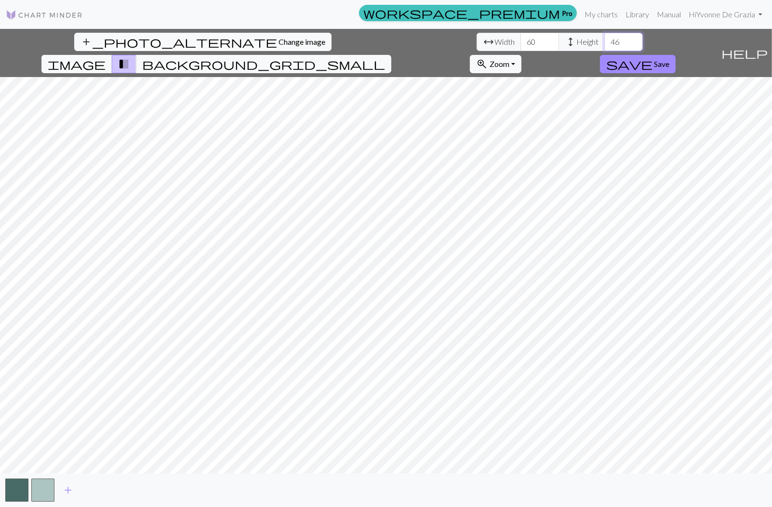
type input "46"
click at [604, 38] on input "46" at bounding box center [623, 42] width 39 height 18
click at [65, 489] on span "add" at bounding box center [68, 490] width 12 height 13
click at [95, 490] on span "add" at bounding box center [94, 490] width 12 height 13
click at [124, 489] on span "add" at bounding box center [120, 490] width 12 height 13
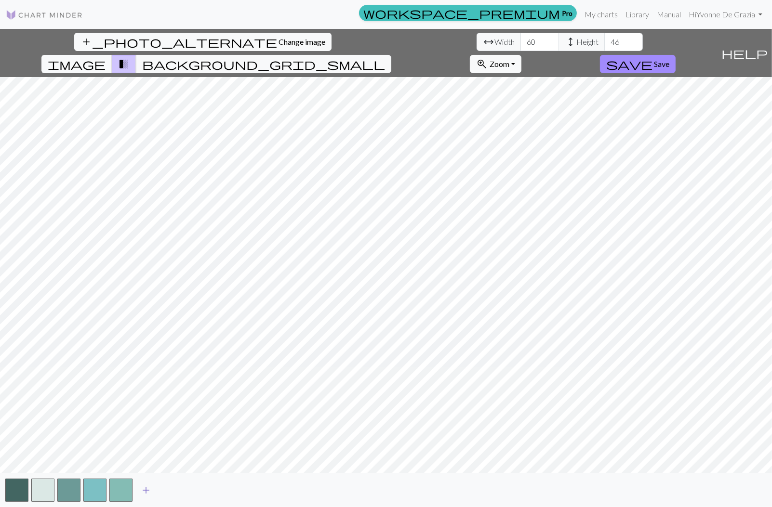
click at [146, 487] on span "add" at bounding box center [146, 490] width 12 height 13
click at [174, 489] on span "add" at bounding box center [172, 490] width 12 height 13
click at [200, 490] on span "add" at bounding box center [198, 490] width 12 height 13
click at [225, 490] on span "add" at bounding box center [224, 490] width 12 height 13
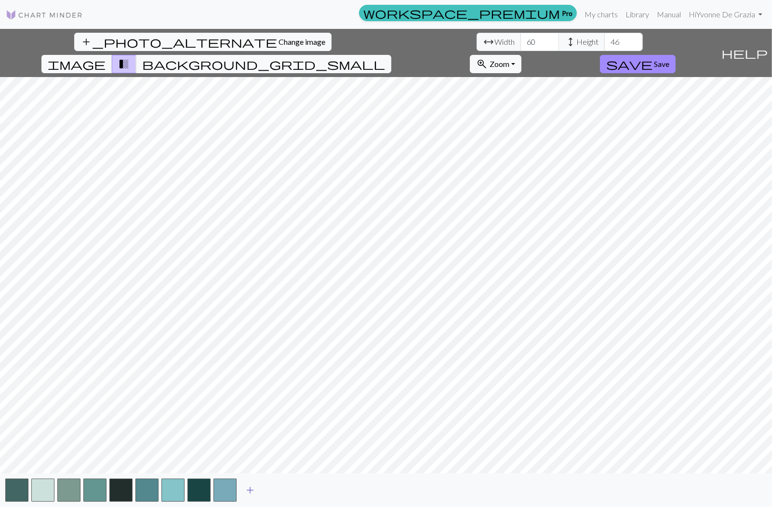
click at [253, 490] on span "add" at bounding box center [250, 490] width 12 height 13
click at [279, 487] on span "add" at bounding box center [276, 490] width 12 height 13
click at [652, 57] on span "save" at bounding box center [629, 63] width 46 height 13
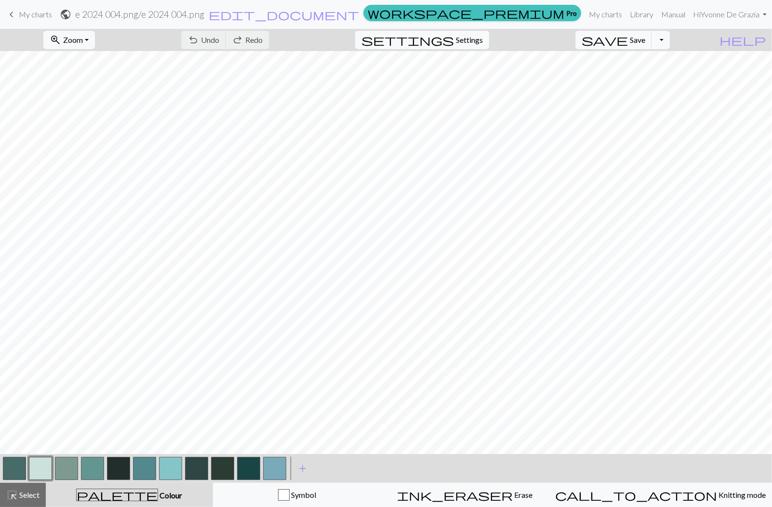
click at [36, 15] on span "My charts" at bounding box center [35, 14] width 33 height 9
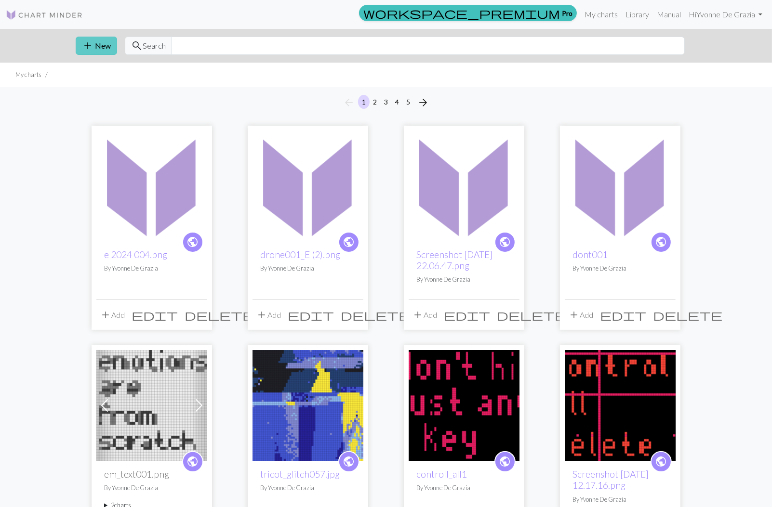
click at [97, 47] on button "add New" at bounding box center [96, 46] width 41 height 18
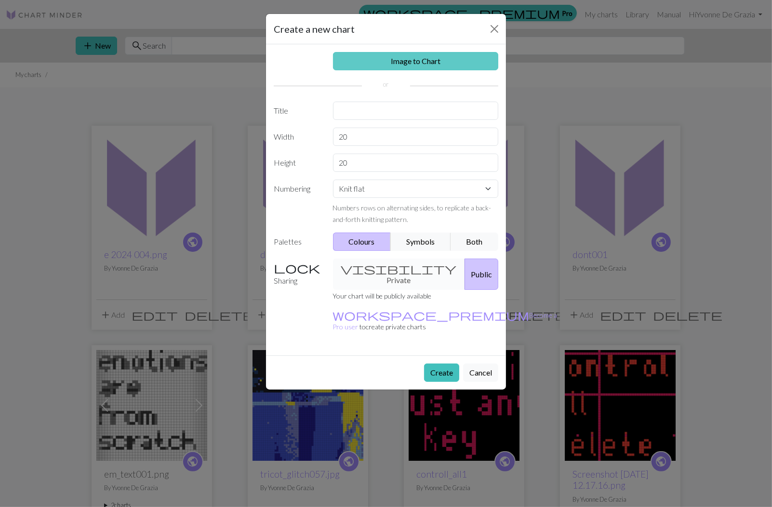
click at [335, 57] on link "Image to Chart" at bounding box center [416, 61] width 166 height 18
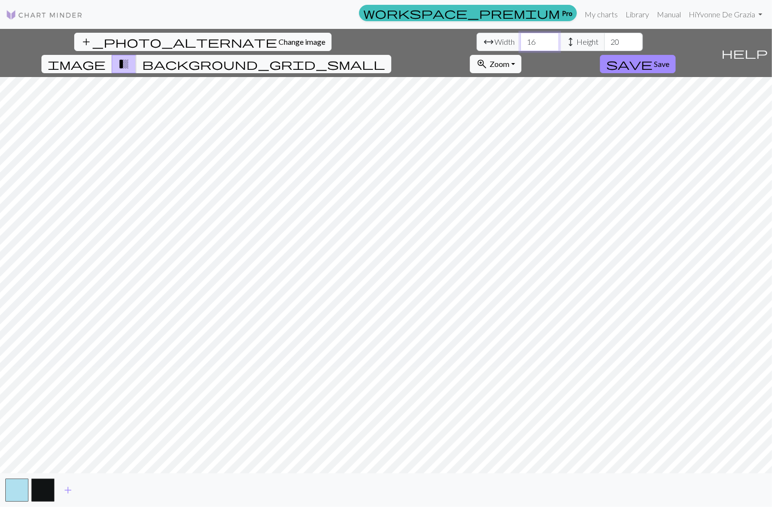
click at [520, 41] on input "16" at bounding box center [539, 42] width 39 height 18
click at [520, 39] on input "17" at bounding box center [539, 42] width 39 height 18
click at [520, 39] on input "18" at bounding box center [539, 42] width 39 height 18
click at [520, 39] on input "19" at bounding box center [539, 42] width 39 height 18
click at [520, 39] on input "20" at bounding box center [539, 42] width 39 height 18
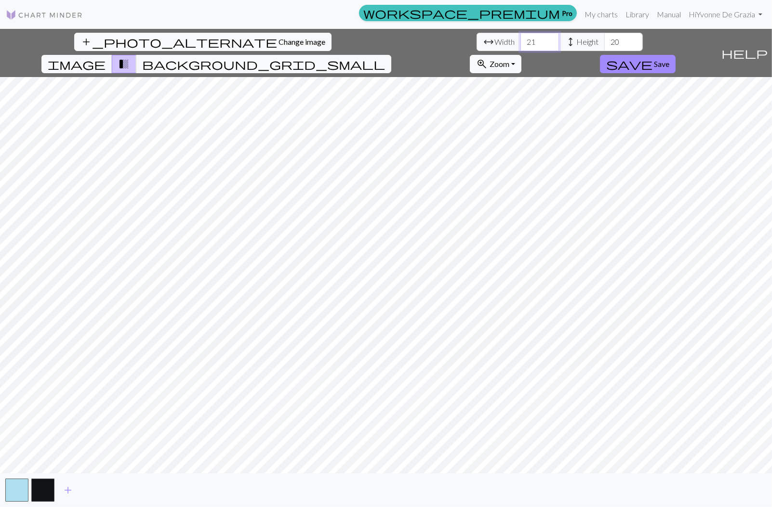
click at [520, 39] on input "21" at bounding box center [539, 42] width 39 height 18
click at [520, 39] on input "22" at bounding box center [539, 42] width 39 height 18
click at [520, 39] on input "23" at bounding box center [539, 42] width 39 height 18
click at [520, 39] on input "24" at bounding box center [539, 42] width 39 height 18
click at [520, 39] on input "25" at bounding box center [539, 42] width 39 height 18
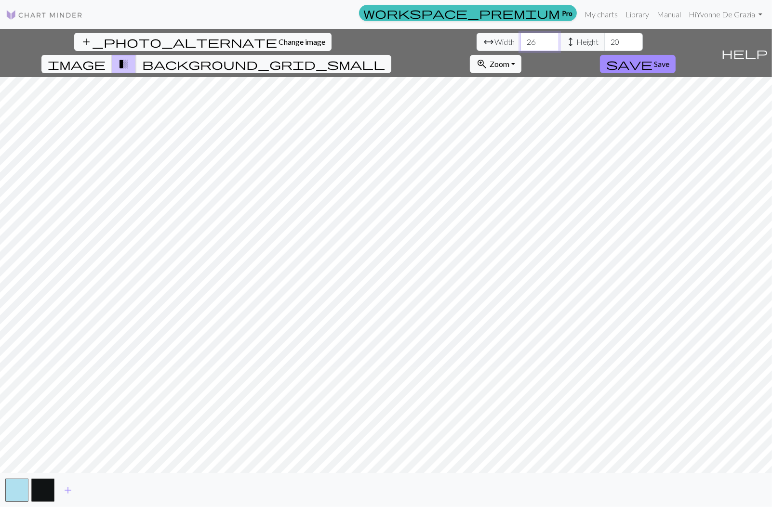
click at [520, 39] on input "26" at bounding box center [539, 42] width 39 height 18
click at [520, 39] on input "27" at bounding box center [539, 42] width 39 height 18
click at [520, 39] on input "28" at bounding box center [539, 42] width 39 height 18
click at [520, 39] on input "29" at bounding box center [539, 42] width 39 height 18
click at [520, 39] on input "30" at bounding box center [539, 42] width 39 height 18
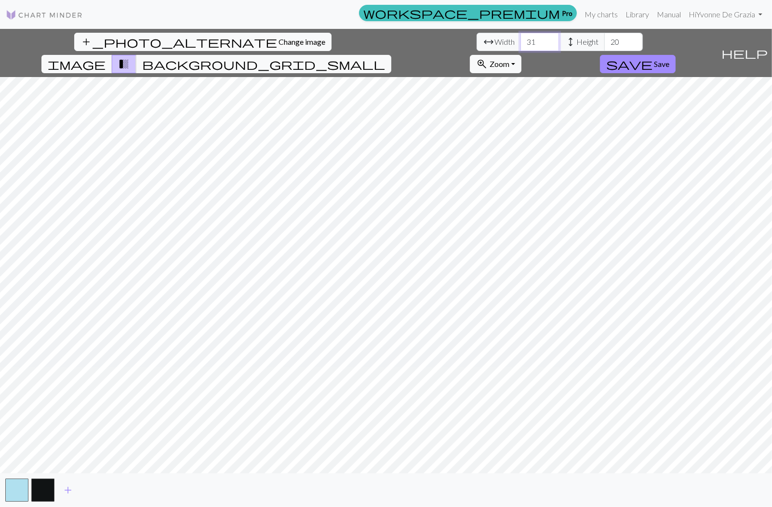
click at [520, 39] on input "31" at bounding box center [539, 42] width 39 height 18
click at [520, 39] on input "32" at bounding box center [539, 42] width 39 height 18
click at [520, 39] on input "33" at bounding box center [539, 42] width 39 height 18
click at [520, 39] on input "34" at bounding box center [539, 42] width 39 height 18
click at [520, 39] on input "35" at bounding box center [539, 42] width 39 height 18
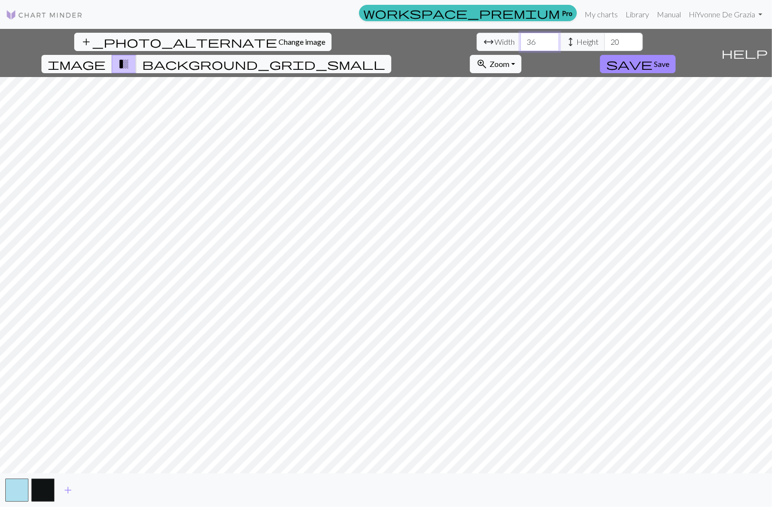
click at [520, 39] on input "36" at bounding box center [539, 42] width 39 height 18
click at [520, 39] on input "37" at bounding box center [539, 42] width 39 height 18
click at [520, 39] on input "38" at bounding box center [539, 42] width 39 height 18
click at [520, 39] on input "39" at bounding box center [539, 42] width 39 height 18
type input "40"
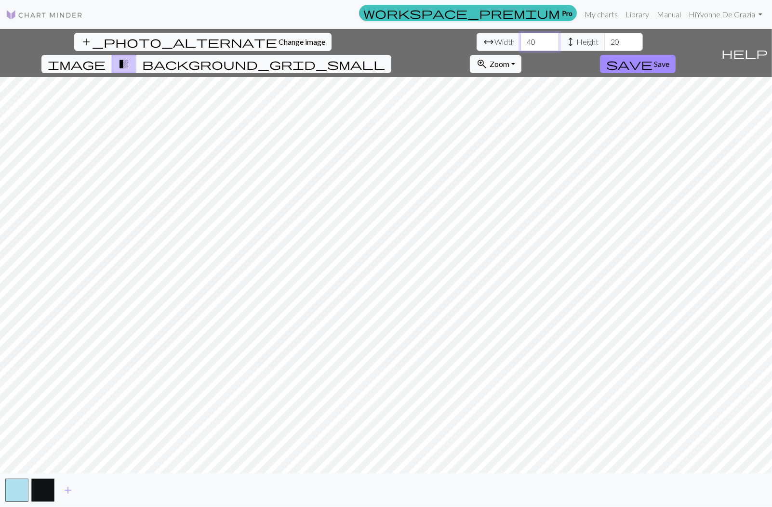
click at [520, 39] on input "40" at bounding box center [539, 42] width 39 height 18
click at [604, 40] on input "59" at bounding box center [623, 42] width 39 height 18
click at [604, 40] on input "60" at bounding box center [623, 42] width 39 height 18
click at [604, 40] on input "61" at bounding box center [623, 42] width 39 height 18
click at [604, 40] on input "62" at bounding box center [623, 42] width 39 height 18
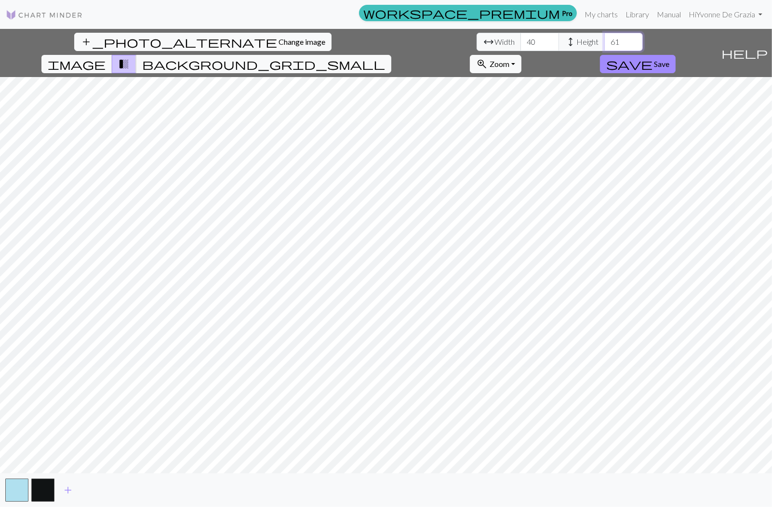
click at [604, 43] on input "61" at bounding box center [623, 42] width 39 height 18
type input "60"
click at [604, 43] on input "60" at bounding box center [623, 42] width 39 height 18
click at [66, 491] on span "add" at bounding box center [68, 490] width 12 height 13
click at [91, 487] on span "add" at bounding box center [94, 490] width 12 height 13
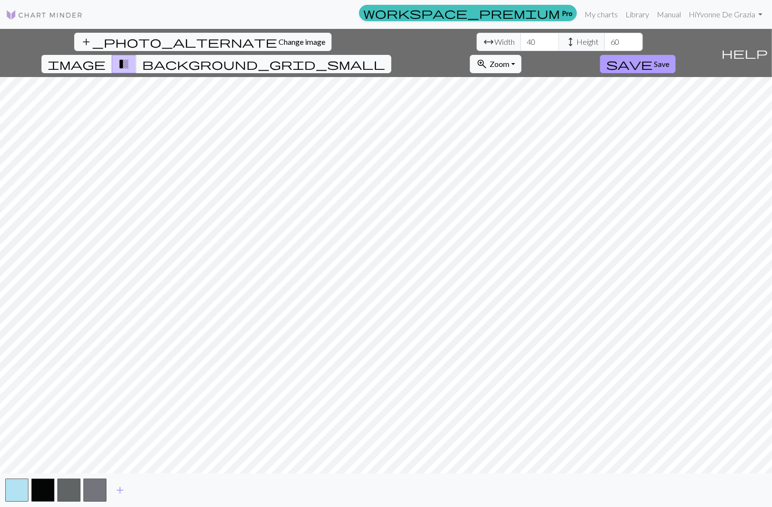
click at [669, 59] on span "Save" at bounding box center [661, 63] width 15 height 9
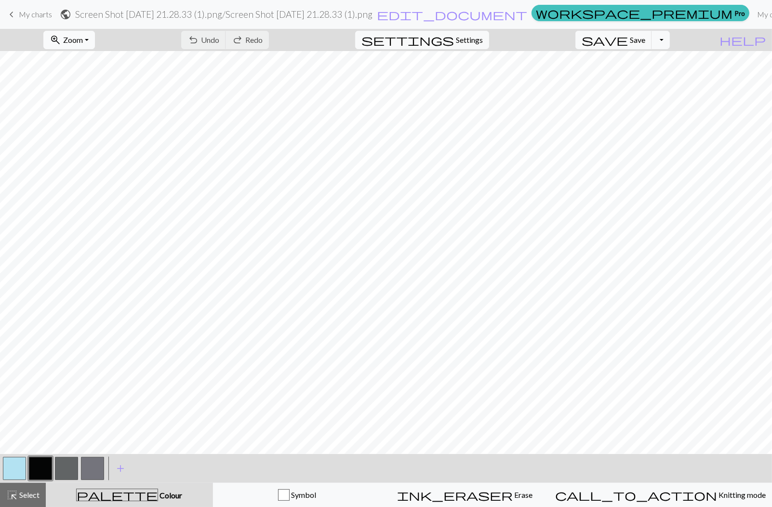
click at [83, 39] on span "Zoom" at bounding box center [73, 39] width 20 height 9
click at [92, 116] on button "50%" at bounding box center [82, 114] width 76 height 15
click at [96, 468] on button "button" at bounding box center [92, 468] width 23 height 23
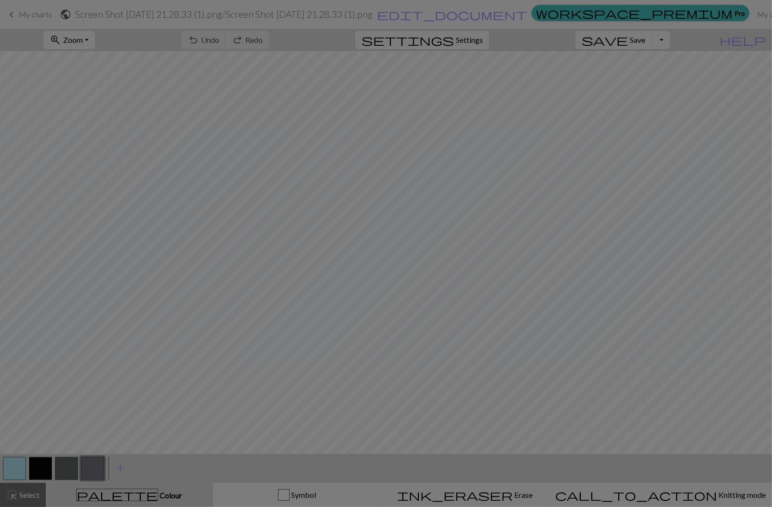
click at [96, 468] on div "Edit colour Name CC3 Use advanced picker workspace_premium Become a Pro user to…" at bounding box center [386, 253] width 772 height 507
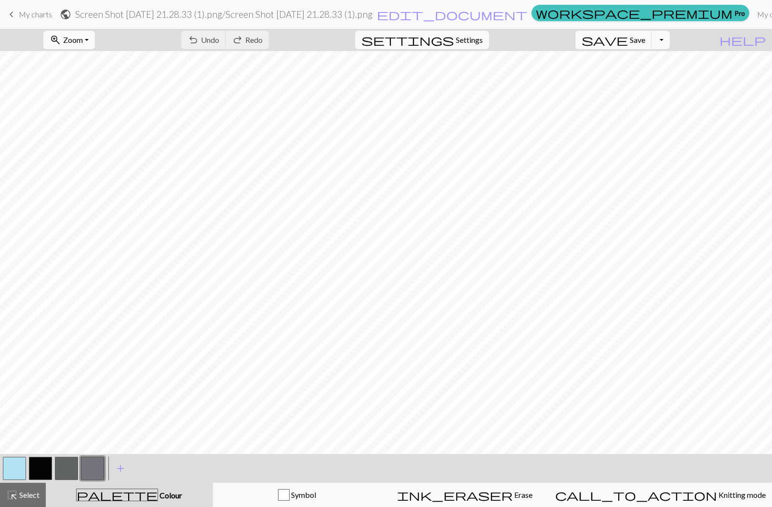
click at [96, 468] on button "button" at bounding box center [92, 468] width 23 height 23
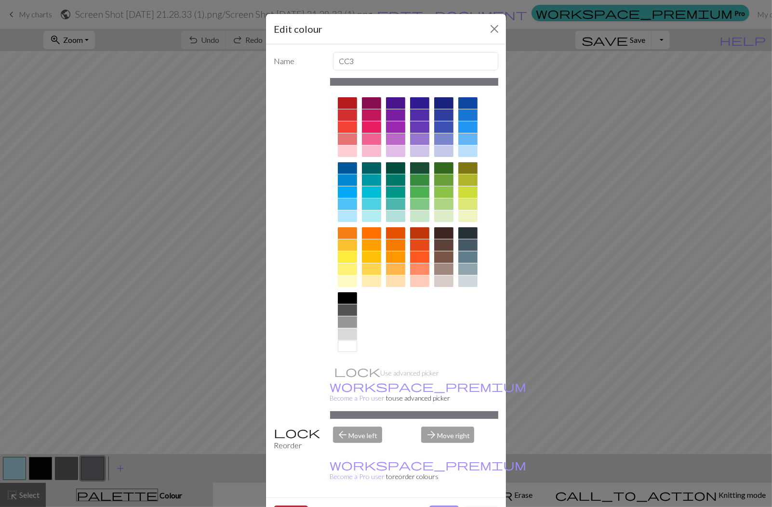
click at [296, 506] on button "Delete" at bounding box center [291, 515] width 35 height 18
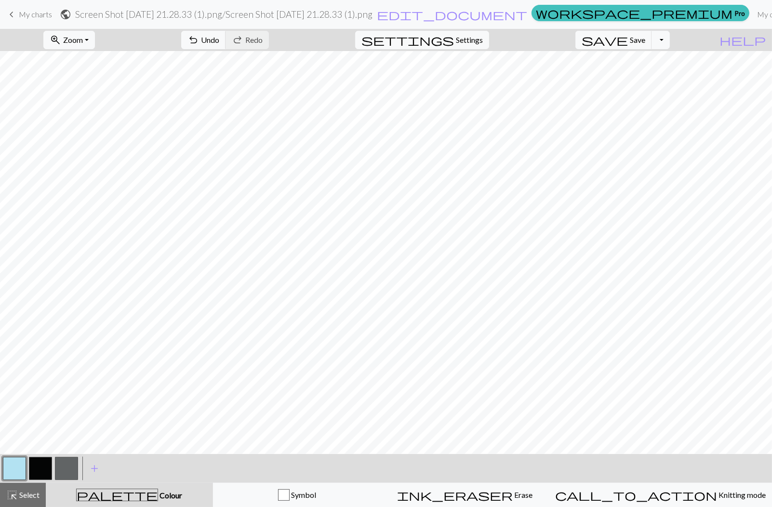
click at [68, 468] on button "button" at bounding box center [66, 468] width 23 height 23
click at [68, 468] on div "Edit colour Name CC2 Use advanced picker workspace_premium Become a Pro user to…" at bounding box center [386, 253] width 772 height 507
click at [70, 468] on button "button" at bounding box center [66, 468] width 23 height 23
click at [70, 468] on div "Edit colour Name CC2 Use advanced picker workspace_premium Become a Pro user to…" at bounding box center [386, 253] width 772 height 507
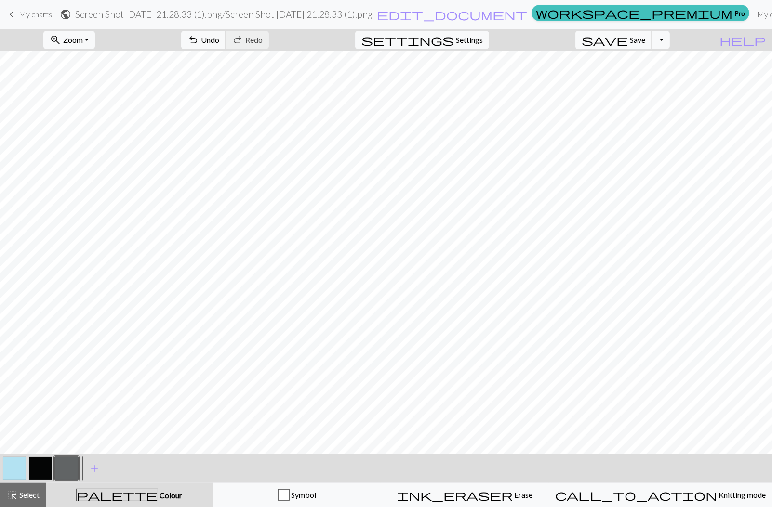
click at [69, 468] on button "button" at bounding box center [66, 468] width 23 height 23
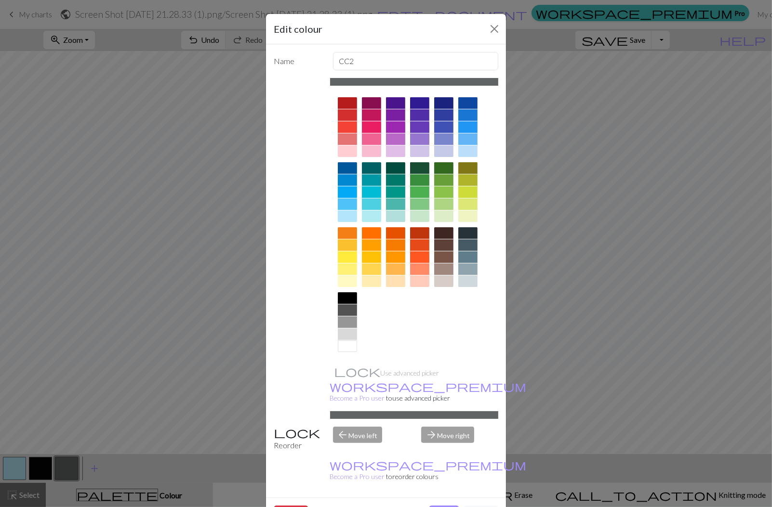
click at [66, 470] on div "Edit colour Name CC2 Use advanced picker workspace_premium Become a Pro user to…" at bounding box center [386, 253] width 772 height 507
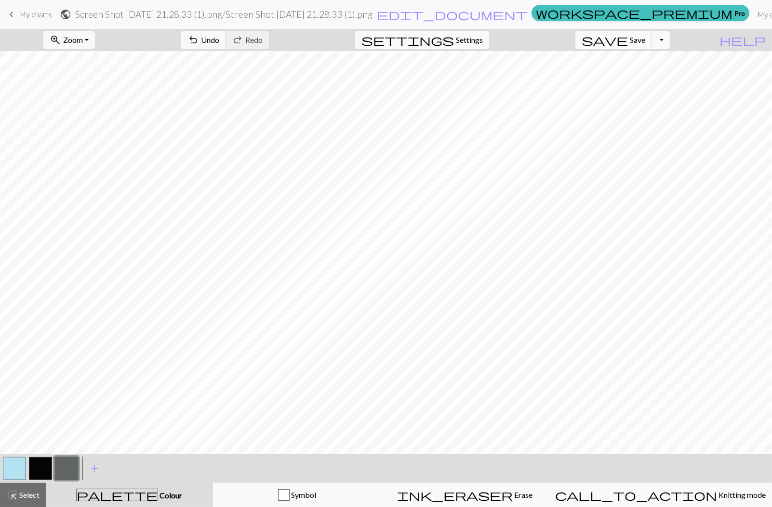
click at [66, 470] on button "button" at bounding box center [66, 468] width 23 height 23
click at [66, 470] on div "Edit colour Name CC2 Use advanced picker workspace_premium Become a Pro user to…" at bounding box center [386, 253] width 772 height 507
click at [71, 469] on button "button" at bounding box center [66, 468] width 23 height 23
click at [71, 469] on div "Edit colour Name CC2 Use advanced picker workspace_premium Become a Pro user to…" at bounding box center [386, 253] width 772 height 507
click at [68, 470] on button "button" at bounding box center [66, 468] width 23 height 23
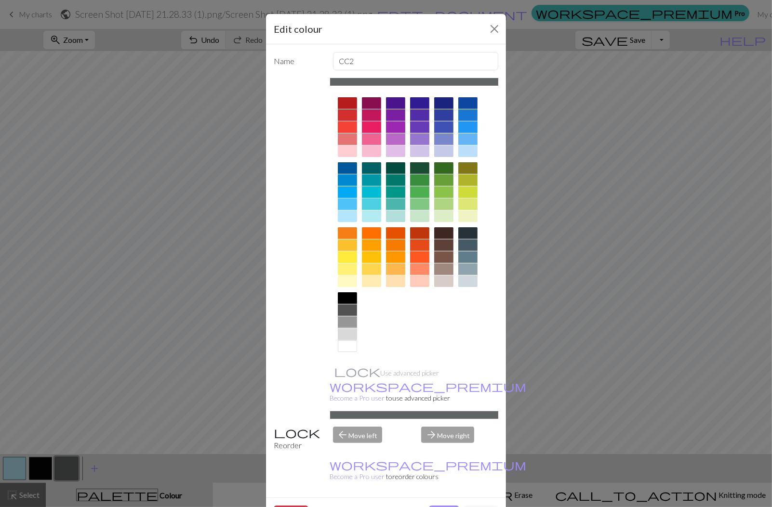
click at [351, 331] on div at bounding box center [347, 334] width 19 height 12
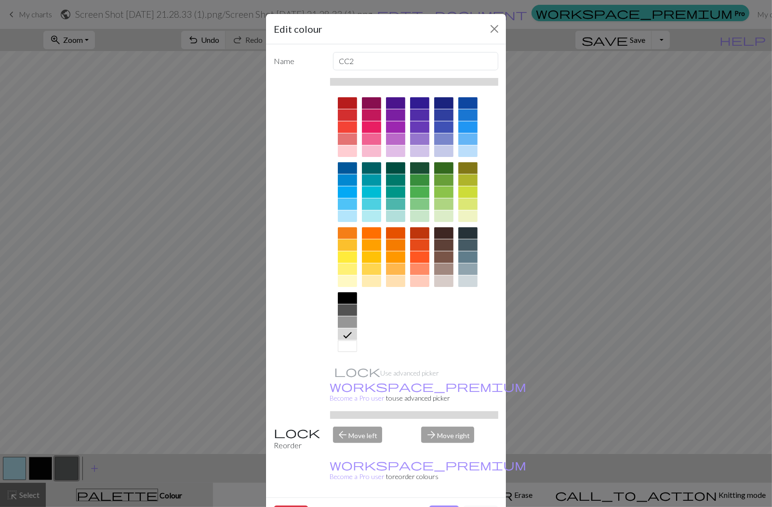
click at [443, 506] on button "Done" at bounding box center [444, 515] width 30 height 18
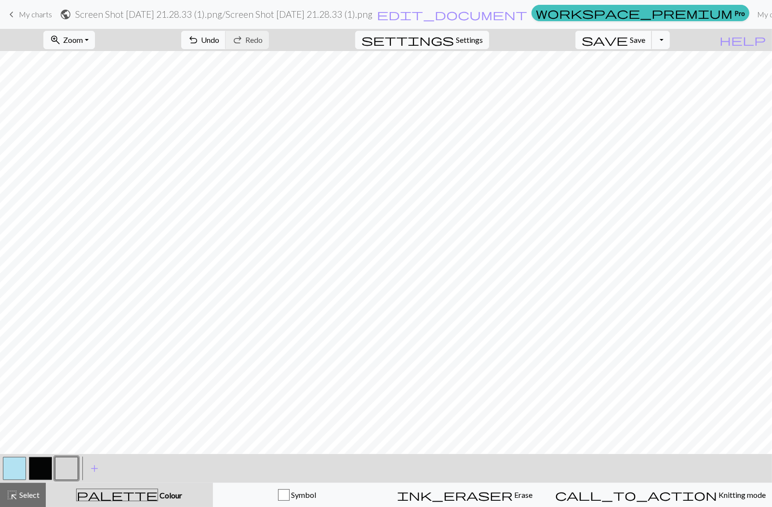
click at [645, 42] on button "save Save Save" at bounding box center [613, 40] width 77 height 18
click at [22, 20] on link "keyboard_arrow_left My charts" at bounding box center [29, 14] width 46 height 16
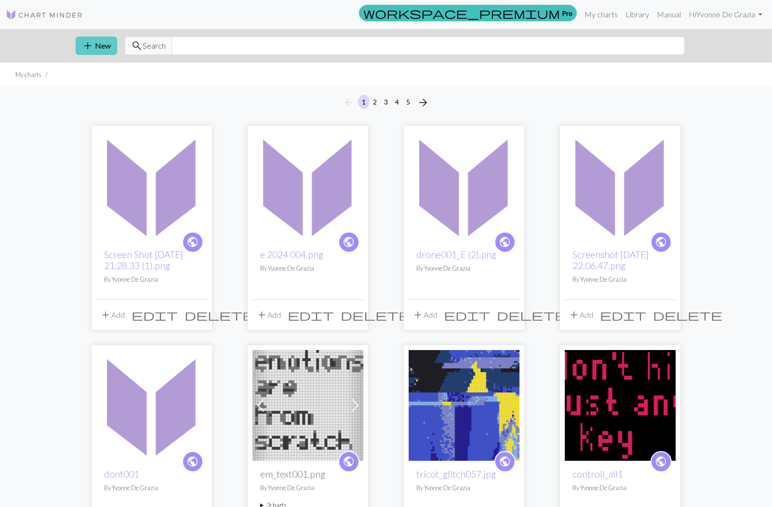
click at [90, 47] on span "add" at bounding box center [88, 45] width 12 height 13
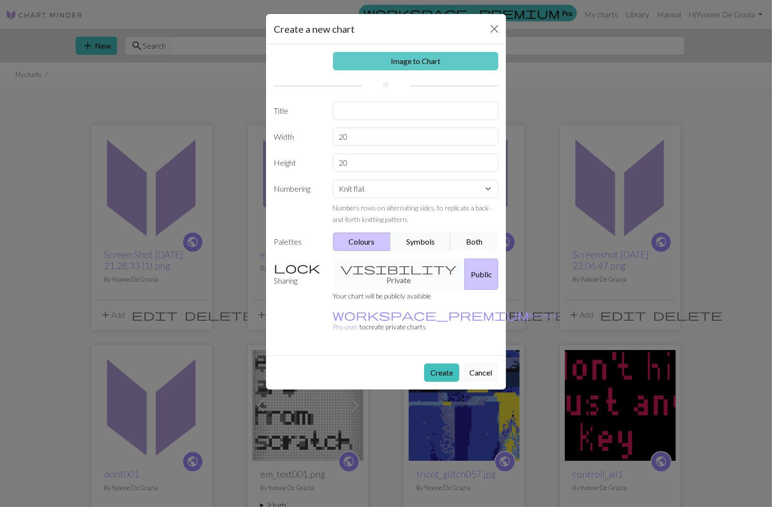
click at [387, 66] on link "Image to Chart" at bounding box center [416, 61] width 166 height 18
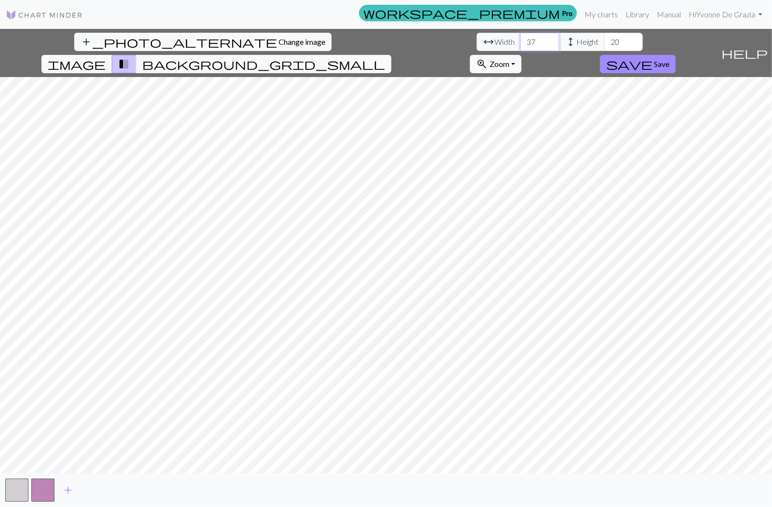
click at [520, 38] on input "37" at bounding box center [539, 42] width 39 height 18
click at [520, 38] on input "38" at bounding box center [539, 42] width 39 height 18
click at [520, 38] on input "39" at bounding box center [539, 42] width 39 height 18
type input "40"
click at [520, 38] on input "40" at bounding box center [539, 42] width 39 height 18
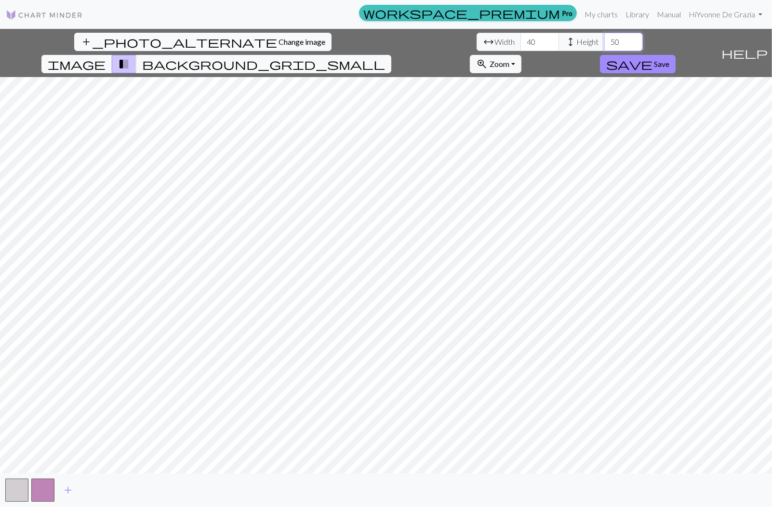
click at [604, 39] on input "50" at bounding box center [623, 42] width 39 height 18
click at [604, 39] on input "51" at bounding box center [623, 42] width 39 height 18
click at [604, 39] on input "52" at bounding box center [623, 42] width 39 height 18
click at [604, 39] on input "53" at bounding box center [623, 42] width 39 height 18
click at [604, 39] on input "54" at bounding box center [623, 42] width 39 height 18
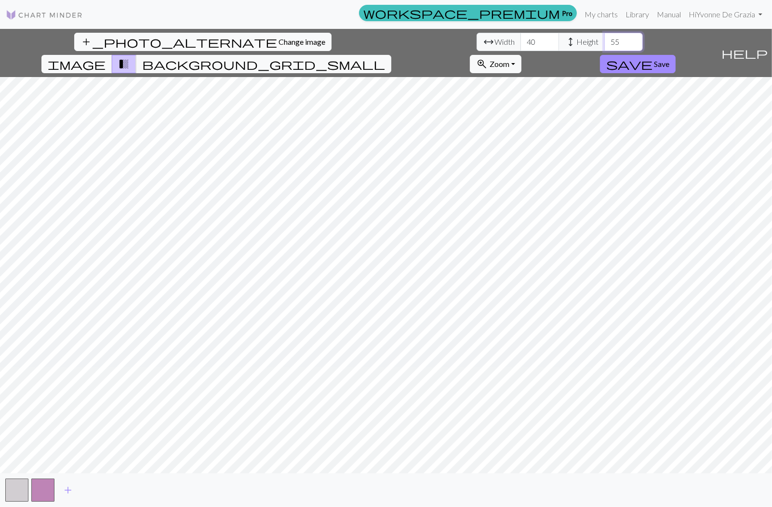
click at [604, 39] on input "55" at bounding box center [623, 42] width 39 height 18
click at [604, 39] on input "56" at bounding box center [623, 42] width 39 height 18
click at [604, 39] on input "57" at bounding box center [623, 42] width 39 height 18
click at [604, 39] on input "58" at bounding box center [623, 42] width 39 height 18
click at [604, 39] on input "59" at bounding box center [623, 42] width 39 height 18
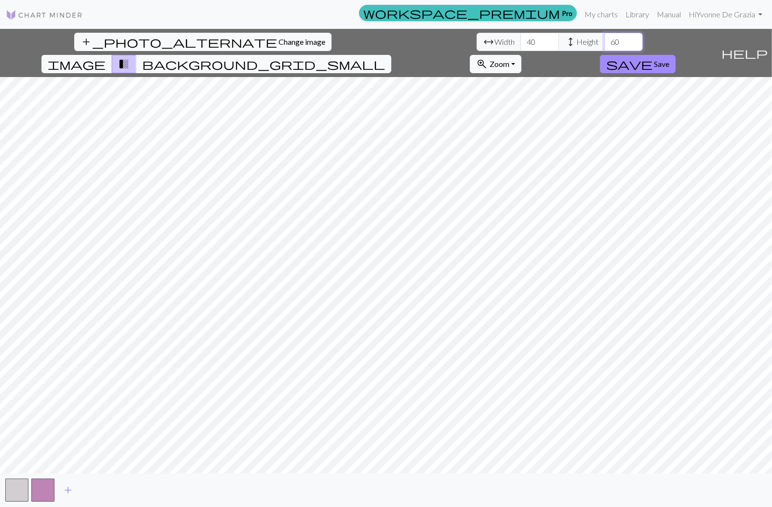
type input "60"
click at [604, 39] on input "60" at bounding box center [623, 42] width 39 height 18
click at [675, 55] on button "save Save" at bounding box center [638, 64] width 76 height 18
click at [669, 59] on span "Save" at bounding box center [661, 63] width 15 height 9
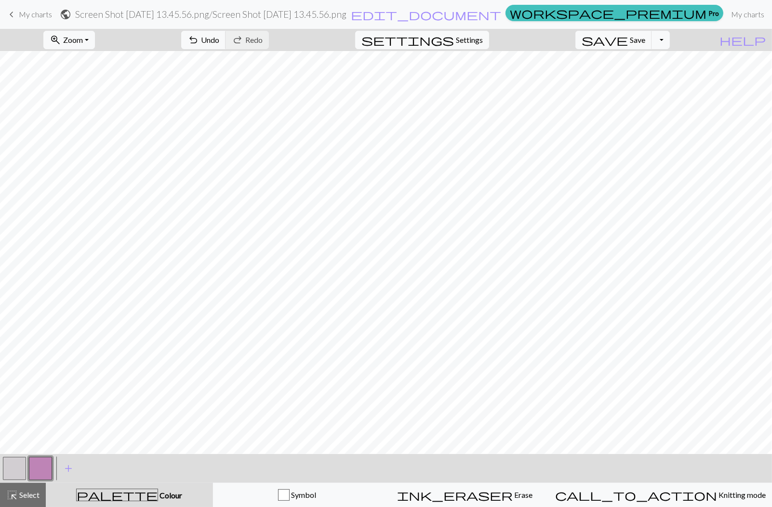
scroll to position [186, 0]
click at [32, 13] on span "My charts" at bounding box center [35, 14] width 33 height 9
click at [645, 36] on span "Save" at bounding box center [636, 39] width 15 height 9
click at [645, 38] on span "Save" at bounding box center [636, 39] width 15 height 9
click at [29, 13] on span "My charts" at bounding box center [35, 14] width 33 height 9
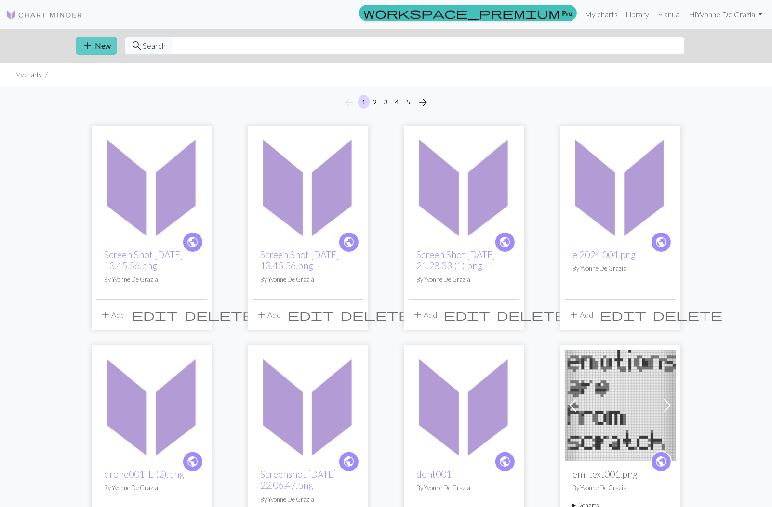
click at [96, 45] on button "add New" at bounding box center [96, 46] width 41 height 18
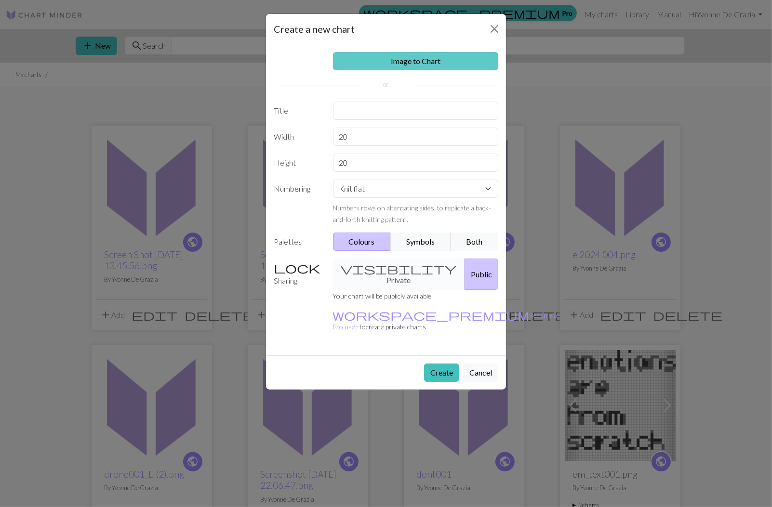
click at [412, 59] on link "Image to Chart" at bounding box center [416, 61] width 166 height 18
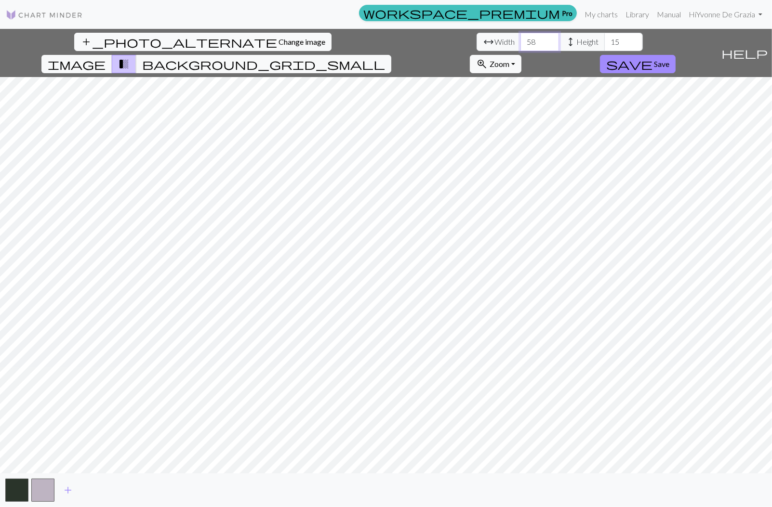
click at [520, 40] on input "58" at bounding box center [539, 42] width 39 height 18
click at [520, 40] on input "59" at bounding box center [539, 42] width 39 height 18
type input "60"
click at [520, 40] on input "60" at bounding box center [539, 42] width 39 height 18
type input "46"
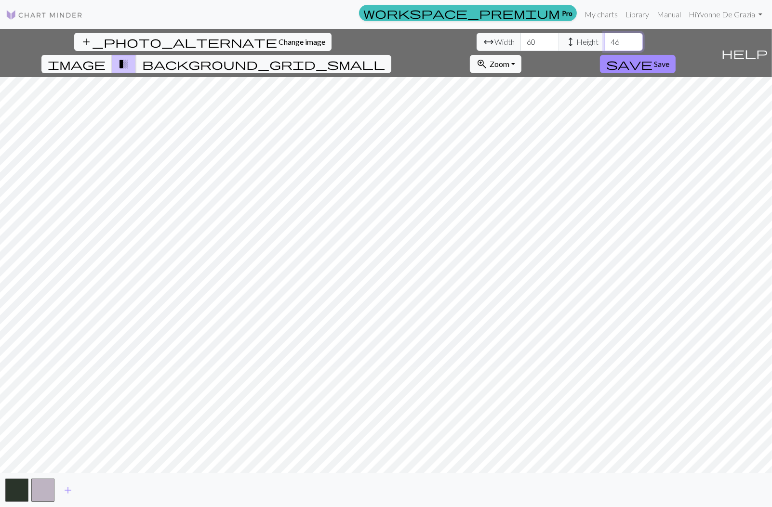
click at [604, 40] on input "46" at bounding box center [623, 42] width 39 height 18
click at [70, 488] on span "add" at bounding box center [68, 490] width 12 height 13
click at [98, 486] on span "add" at bounding box center [94, 490] width 12 height 13
click at [124, 490] on span "add" at bounding box center [120, 490] width 12 height 13
click at [652, 57] on span "save" at bounding box center [629, 63] width 46 height 13
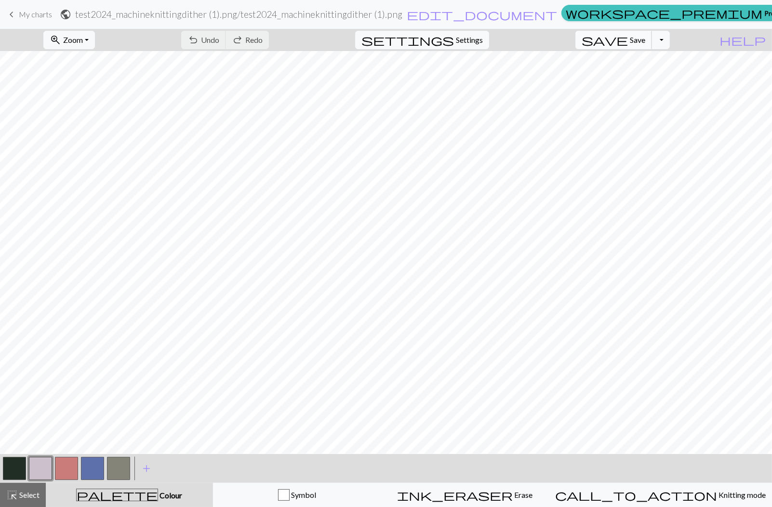
click at [628, 41] on span "save" at bounding box center [604, 39] width 46 height 13
click at [32, 14] on span "My charts" at bounding box center [35, 14] width 33 height 9
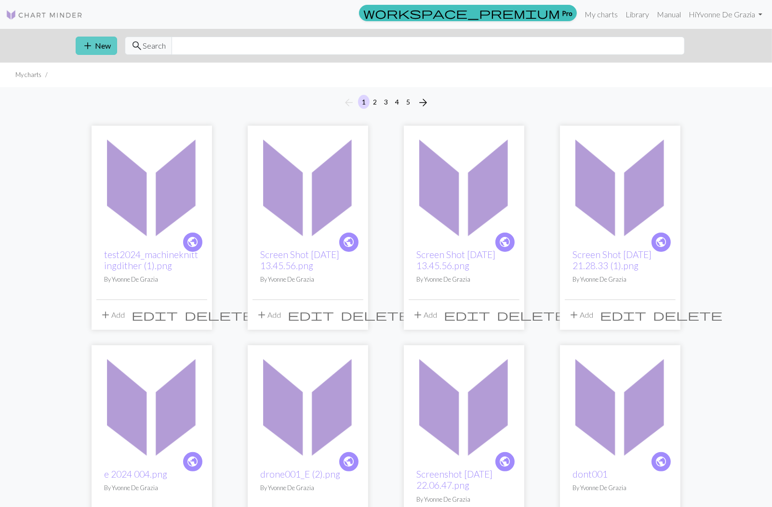
click at [85, 45] on span "add" at bounding box center [88, 45] width 12 height 13
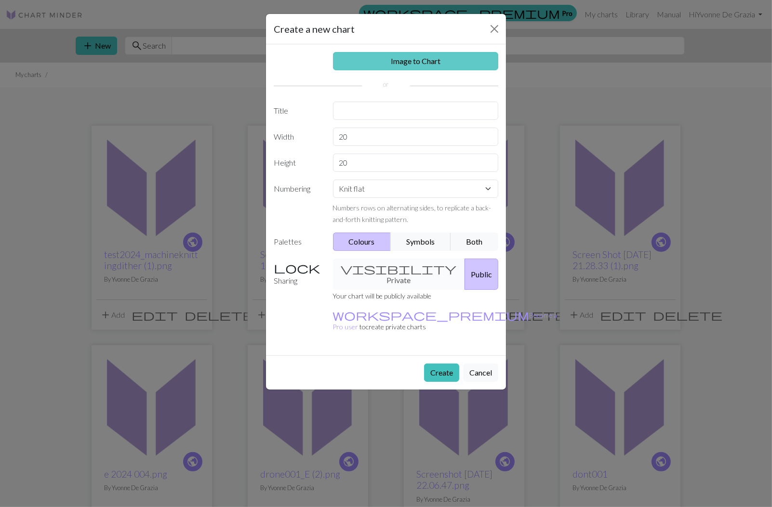
click at [392, 64] on link "Image to Chart" at bounding box center [416, 61] width 166 height 18
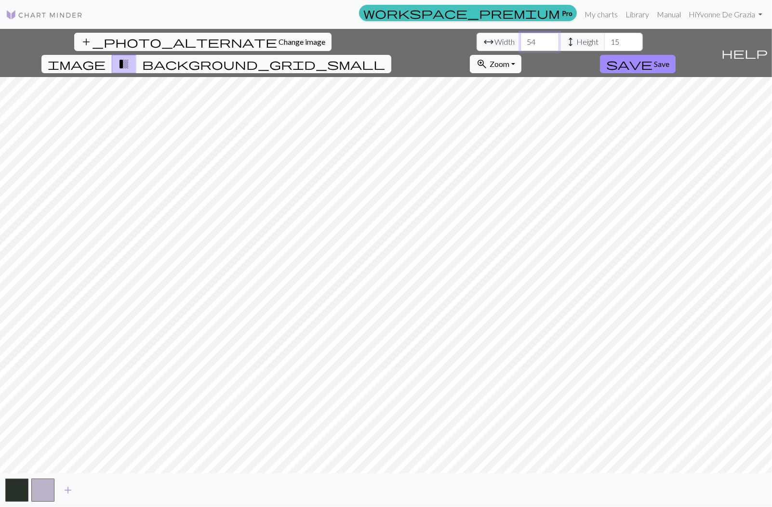
click at [520, 39] on input "54" at bounding box center [539, 42] width 39 height 18
click at [520, 39] on input "55" at bounding box center [539, 42] width 39 height 18
click at [520, 39] on input "56" at bounding box center [539, 42] width 39 height 18
click at [520, 39] on input "57" at bounding box center [539, 42] width 39 height 18
click at [520, 39] on input "58" at bounding box center [539, 42] width 39 height 18
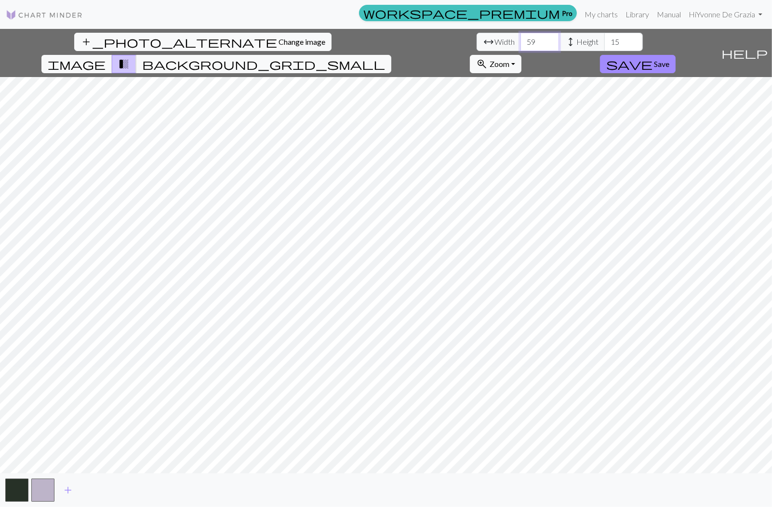
click at [520, 39] on input "59" at bounding box center [539, 42] width 39 height 18
type input "60"
click at [520, 39] on input "60" at bounding box center [539, 42] width 39 height 18
click at [604, 39] on input "44" at bounding box center [623, 42] width 39 height 18
click at [604, 39] on input "45" at bounding box center [623, 42] width 39 height 18
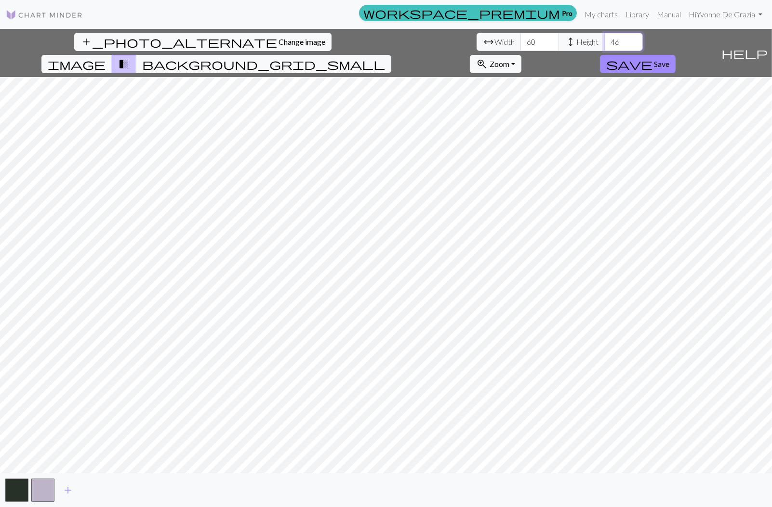
click at [604, 39] on input "46" at bounding box center [623, 42] width 39 height 18
click at [604, 39] on input "47" at bounding box center [623, 42] width 39 height 18
type input "46"
click at [604, 42] on input "46" at bounding box center [623, 42] width 39 height 18
click at [73, 489] on span "add" at bounding box center [68, 490] width 12 height 13
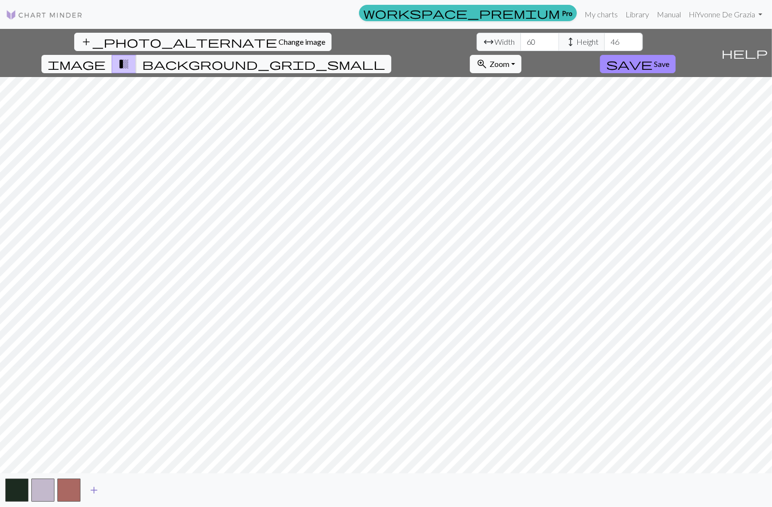
click at [95, 489] on span "add" at bounding box center [94, 490] width 12 height 13
click at [117, 489] on span "add" at bounding box center [120, 490] width 12 height 13
click at [141, 490] on span "add" at bounding box center [146, 490] width 12 height 13
click at [652, 57] on span "save" at bounding box center [629, 63] width 46 height 13
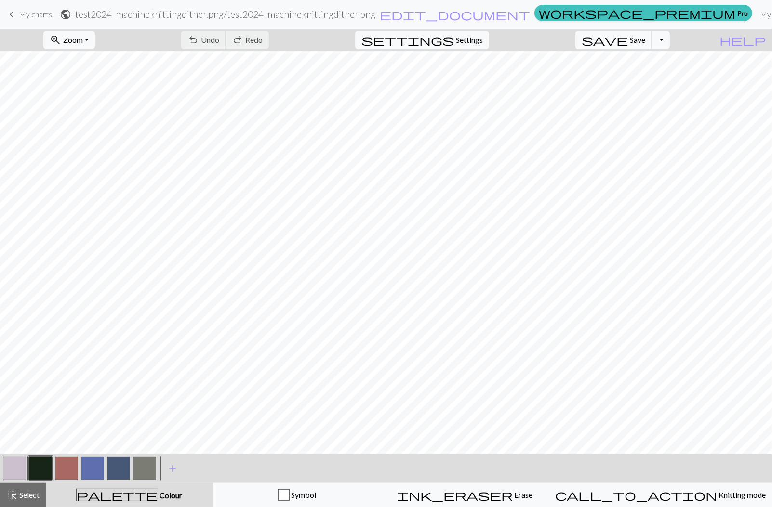
click at [39, 20] on link "keyboard_arrow_left My charts" at bounding box center [29, 14] width 46 height 16
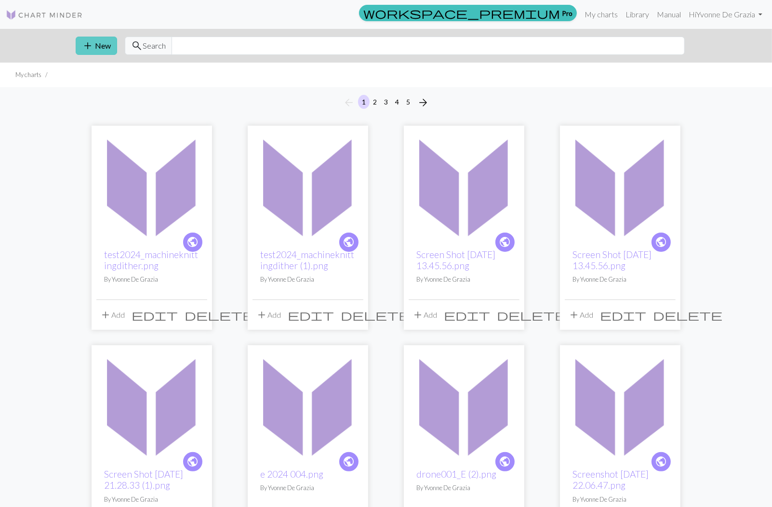
click at [101, 42] on button "add New" at bounding box center [96, 46] width 41 height 18
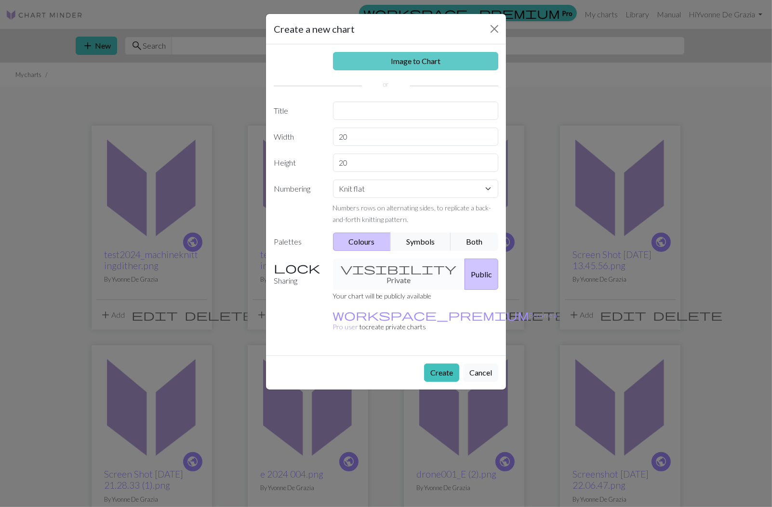
drag, startPoint x: 373, startPoint y: 55, endPoint x: 392, endPoint y: 54, distance: 18.3
click at [374, 54] on link "Image to Chart" at bounding box center [416, 61] width 166 height 18
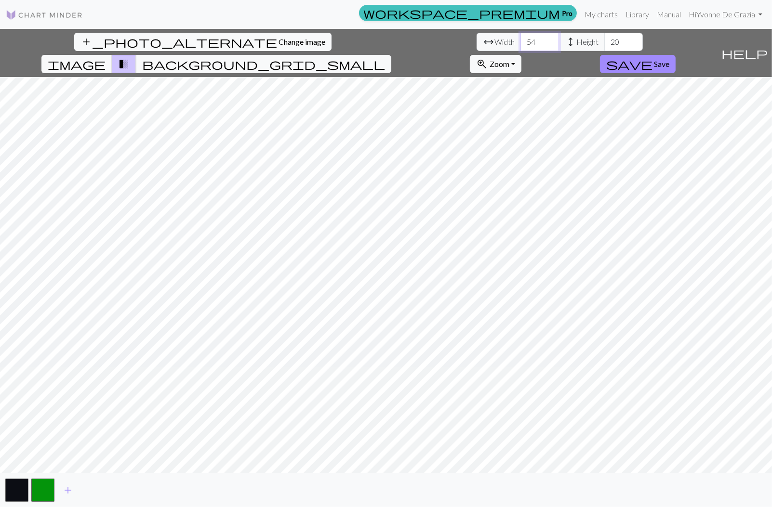
click at [520, 39] on input "54" at bounding box center [539, 42] width 39 height 18
click at [520, 39] on input "64" at bounding box center [539, 42] width 39 height 18
click at [520, 46] on input "63" at bounding box center [539, 42] width 39 height 18
click at [520, 46] on input "62" at bounding box center [539, 42] width 39 height 18
click at [520, 46] on input "61" at bounding box center [539, 42] width 39 height 18
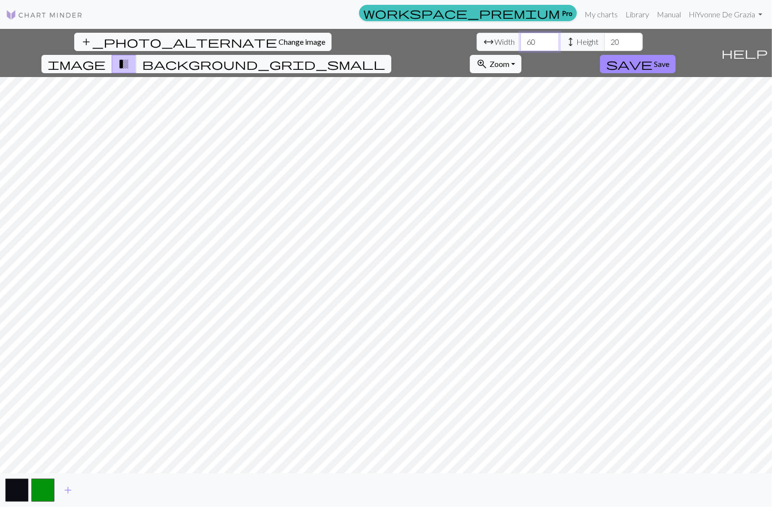
type input "60"
click at [520, 46] on input "60" at bounding box center [539, 42] width 39 height 18
drag, startPoint x: 322, startPoint y: 42, endPoint x: 300, endPoint y: 39, distance: 22.9
click at [476, 39] on div "arrow_range Width 60 height Height 20" at bounding box center [559, 42] width 166 height 18
type input "60"
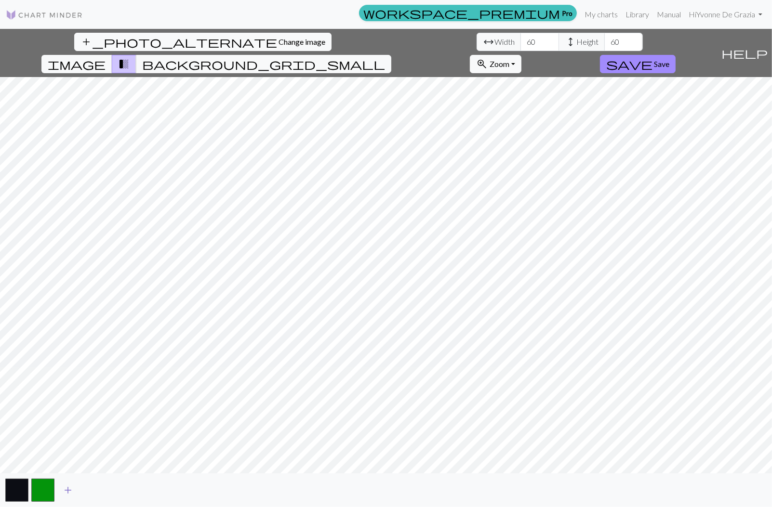
click at [68, 492] on span "add" at bounding box center [68, 490] width 12 height 13
click at [95, 490] on span "add" at bounding box center [94, 490] width 12 height 13
